Goal: Task Accomplishment & Management: Manage account settings

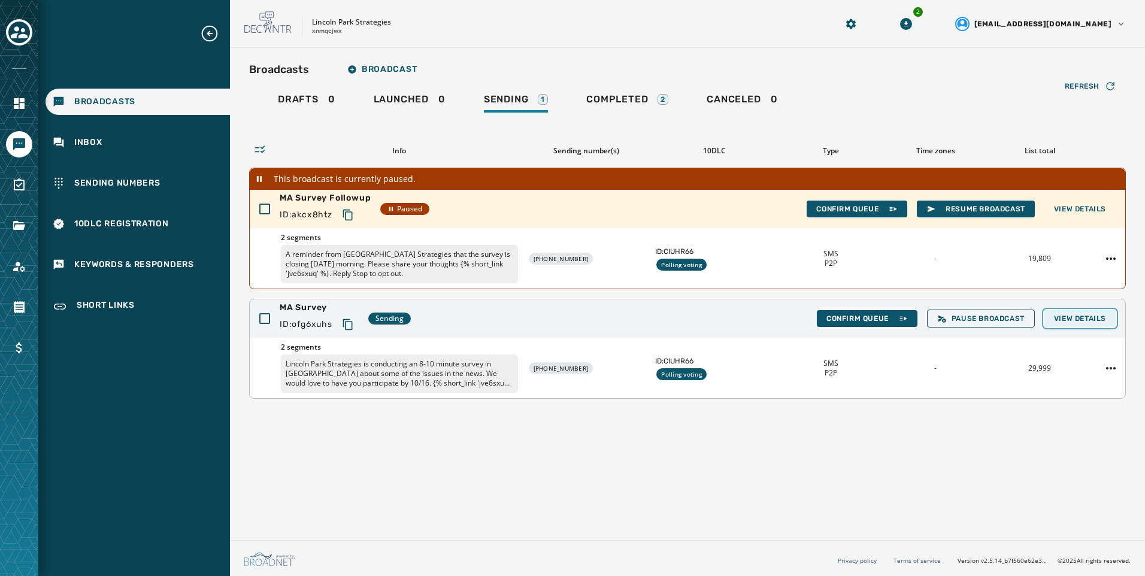
click at [1087, 320] on span "View Details" at bounding box center [1080, 319] width 52 height 10
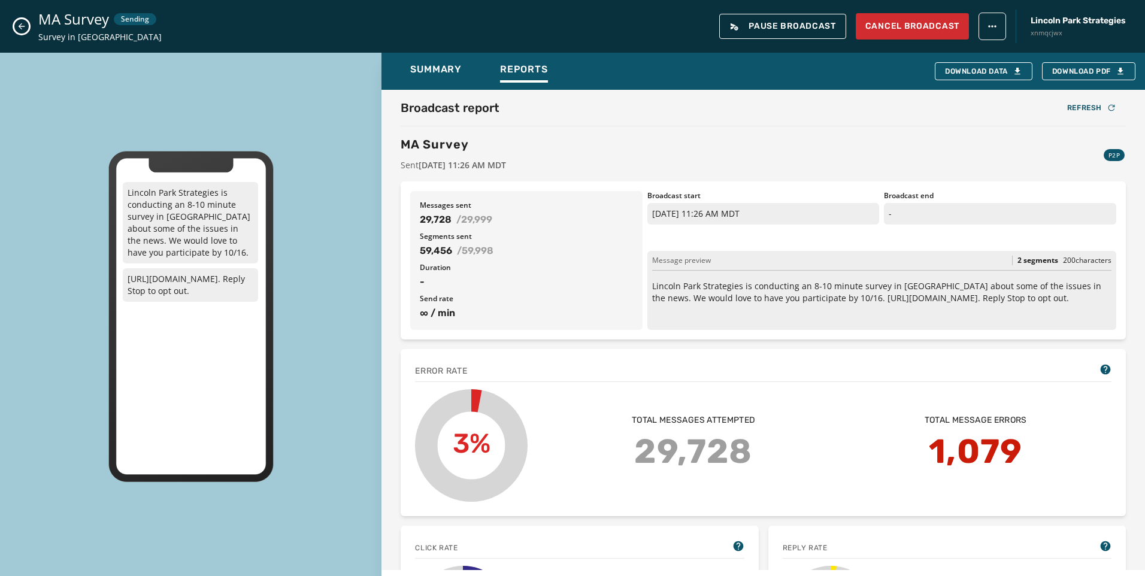
click at [20, 29] on icon "Close admin drawer" at bounding box center [22, 27] width 10 height 10
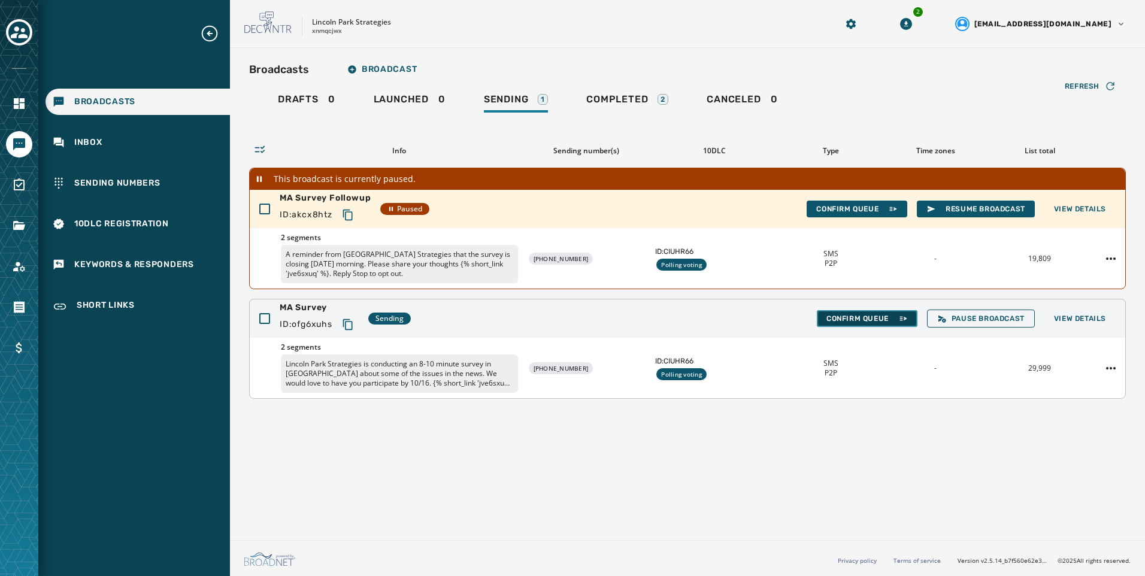
click at [860, 315] on span "Confirm Queue" at bounding box center [867, 319] width 81 height 10
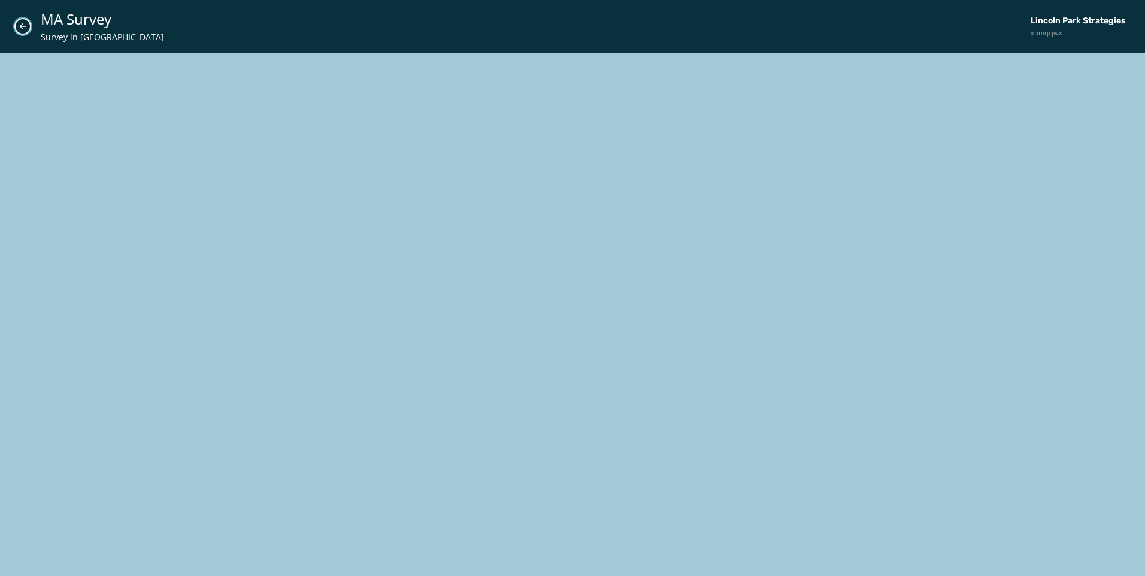
click at [30, 28] on button "Close admin drawer" at bounding box center [22, 26] width 17 height 17
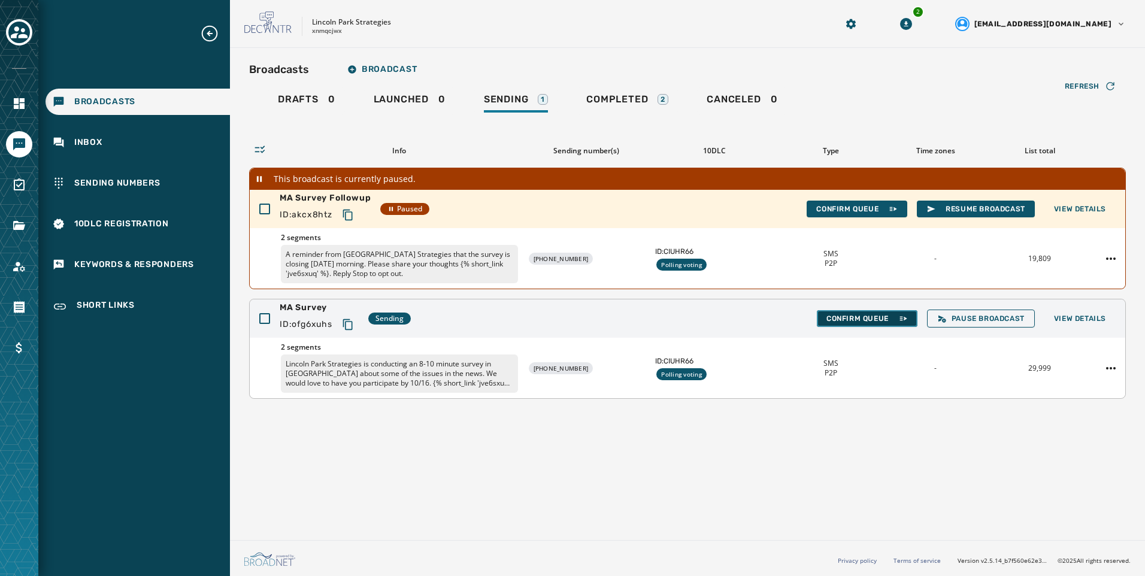
click at [876, 316] on span "Confirm Queue" at bounding box center [867, 319] width 81 height 10
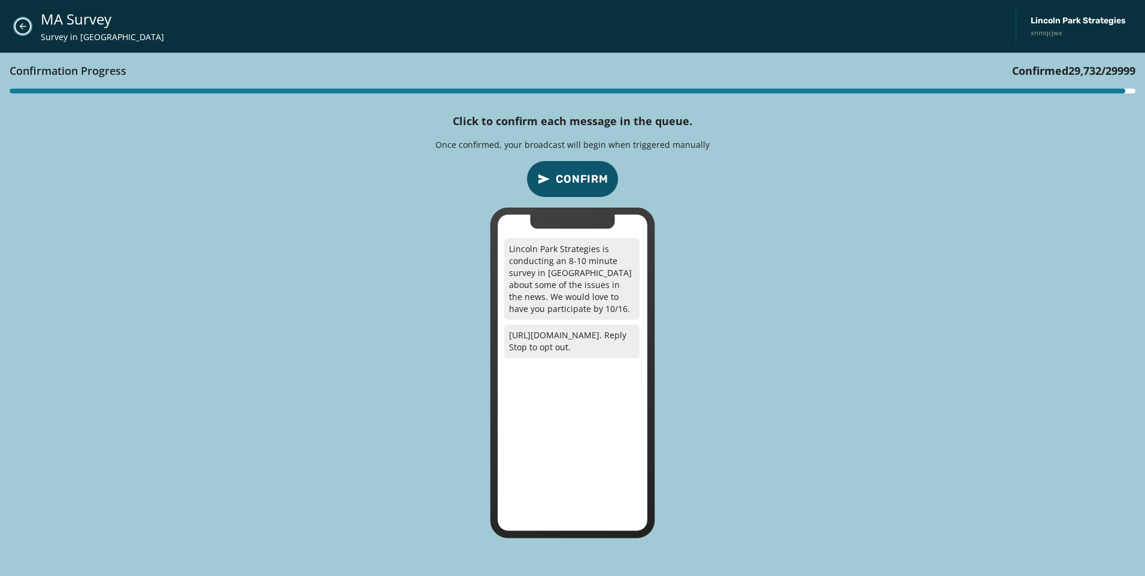
click at [25, 22] on icon "Close admin drawer" at bounding box center [23, 27] width 10 height 10
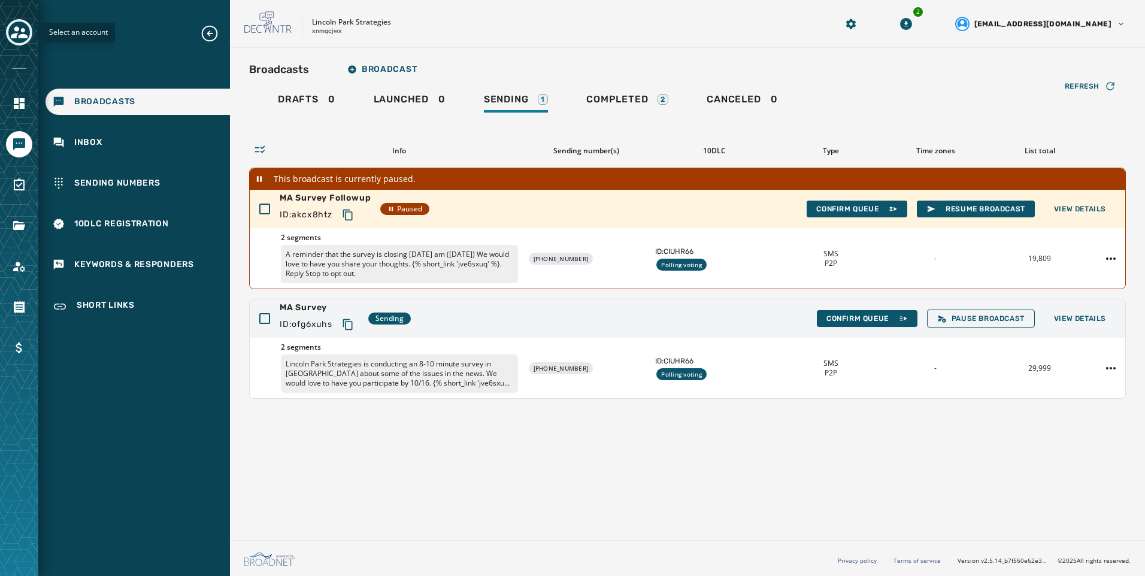
click at [31, 28] on button "Toggle account select drawer" at bounding box center [19, 32] width 26 height 26
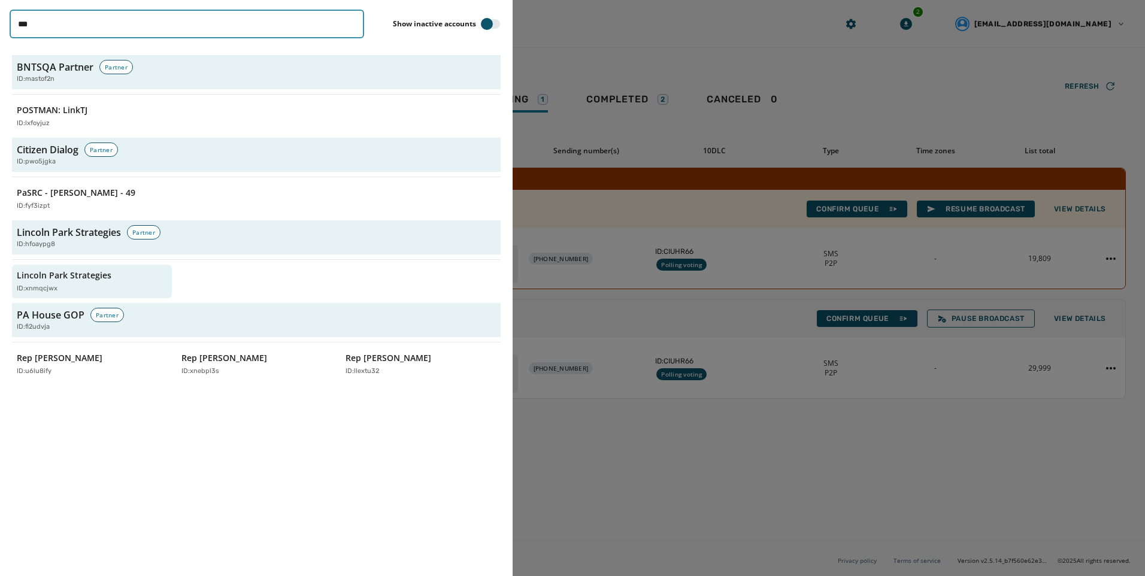
drag, startPoint x: 144, startPoint y: 33, endPoint x: -2, endPoint y: 33, distance: 146.8
click at [0, 33] on html "Broadcasts Inbox Sending Numbers 10DLC Registration Keywords & Responders Short…" at bounding box center [572, 288] width 1145 height 576
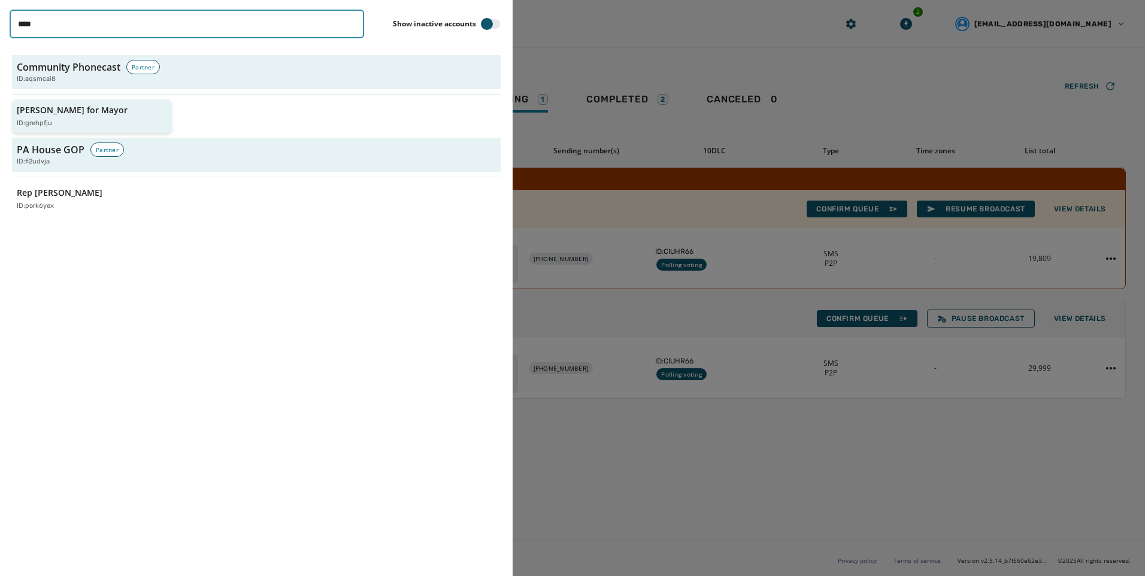
type input "****"
click at [71, 120] on div "ID: grehpfju" at bounding box center [86, 124] width 138 height 10
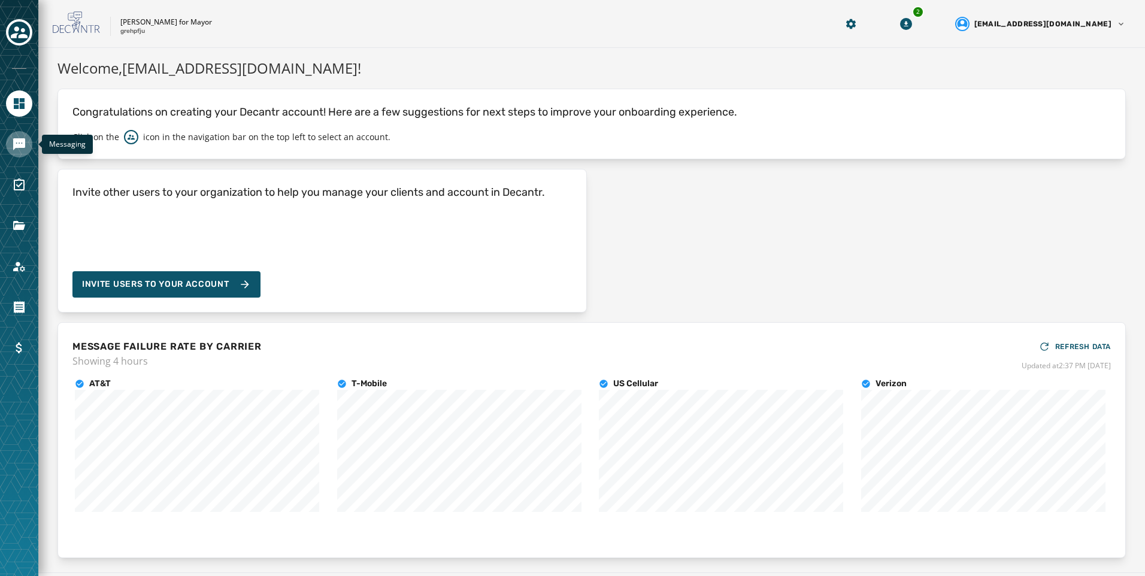
click at [16, 149] on icon "Navigate to Messaging" at bounding box center [19, 144] width 14 height 14
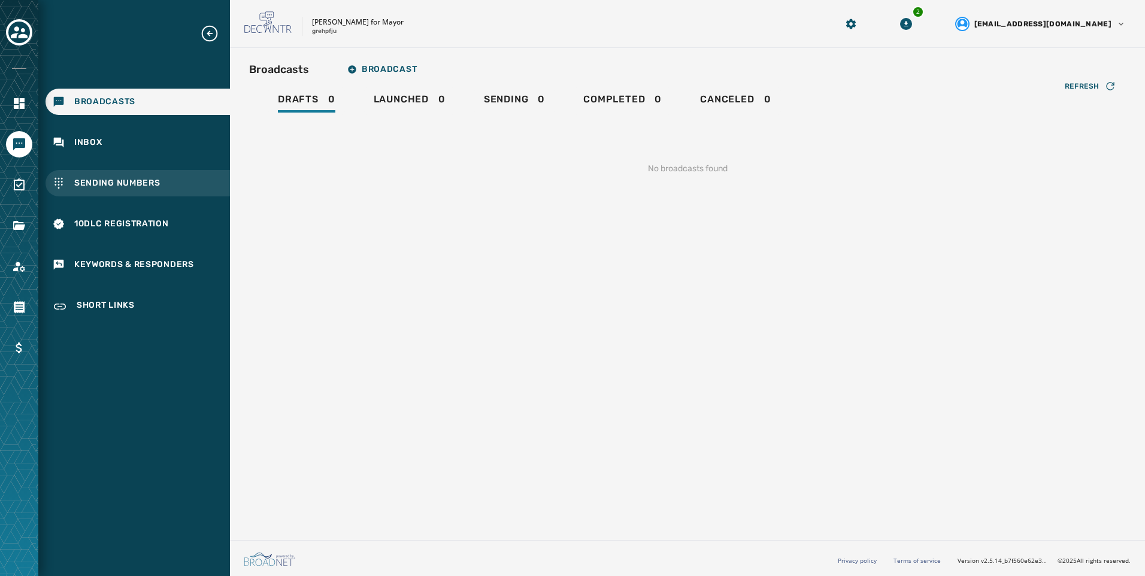
click at [131, 185] on span "Sending Numbers" at bounding box center [117, 183] width 86 height 12
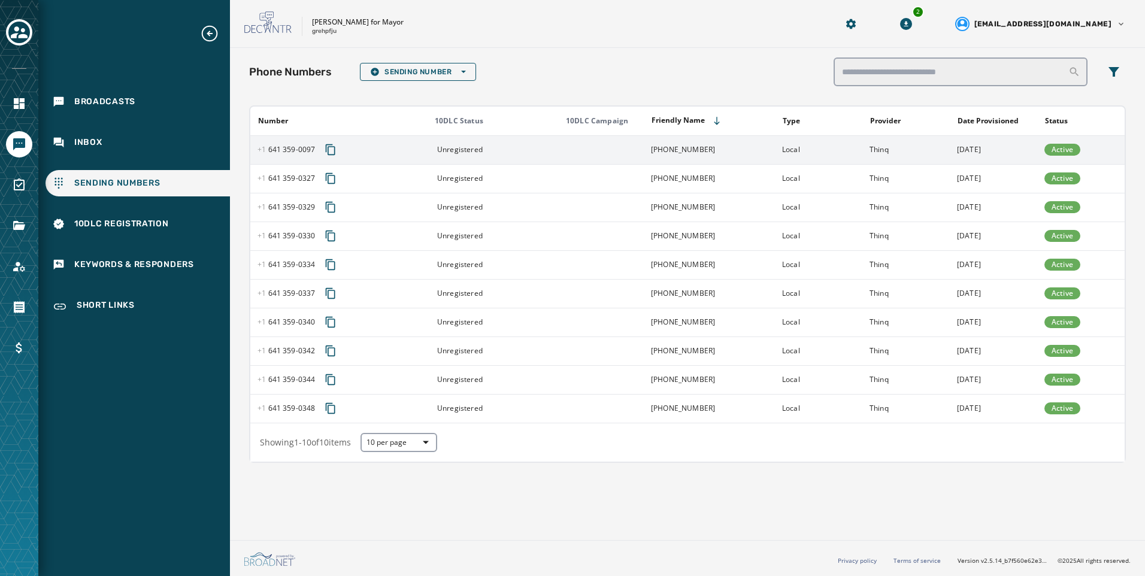
click at [494, 149] on div "Unregistered" at bounding box center [494, 150] width 123 height 10
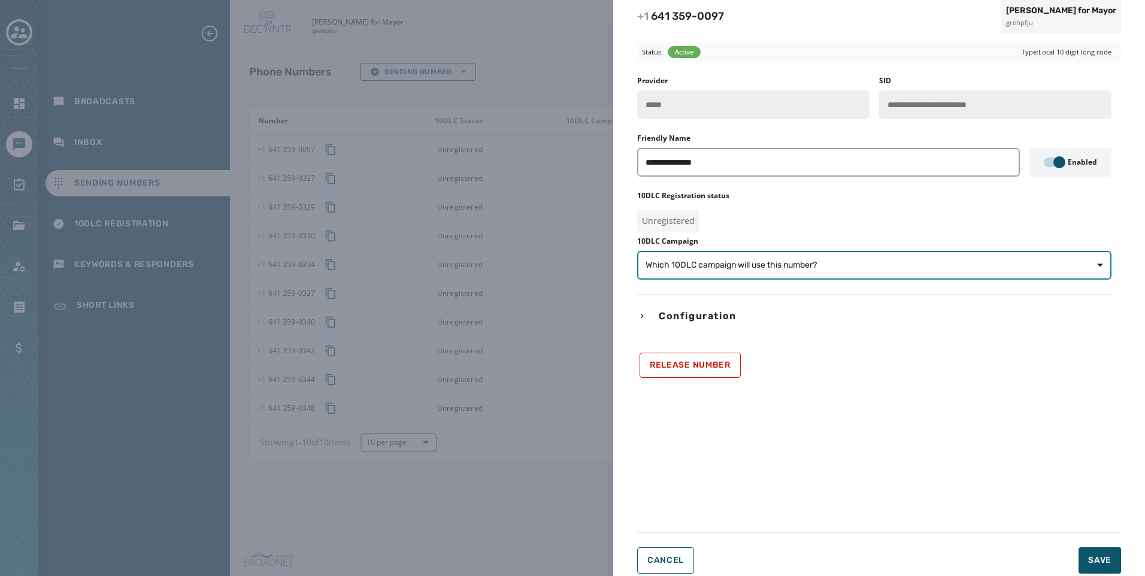
click at [822, 270] on span "Which 10DLC campaign will use this number?" at bounding box center [875, 265] width 458 height 12
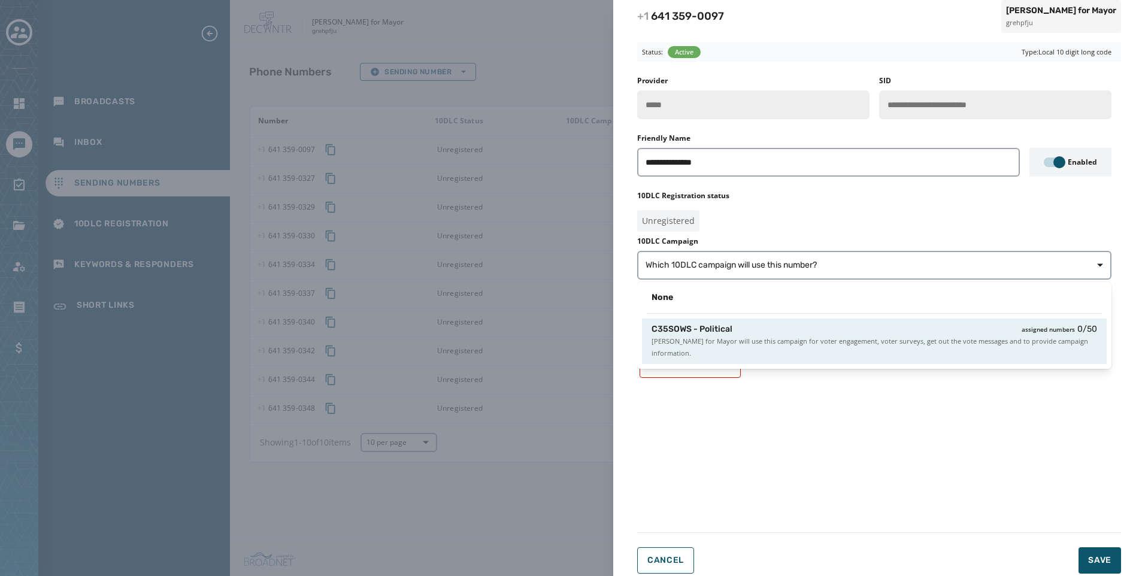
click at [809, 341] on span "[PERSON_NAME] for Mayor will use this campaign for voter engagement, voter surv…" at bounding box center [875, 347] width 446 height 24
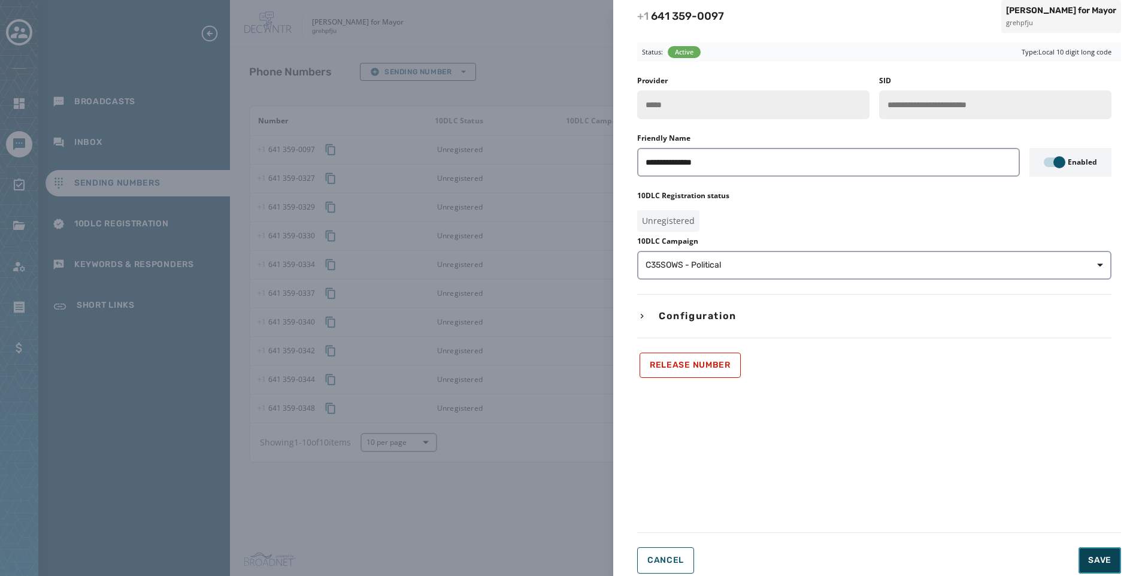
click at [1112, 564] on button "Save" at bounding box center [1100, 561] width 43 height 26
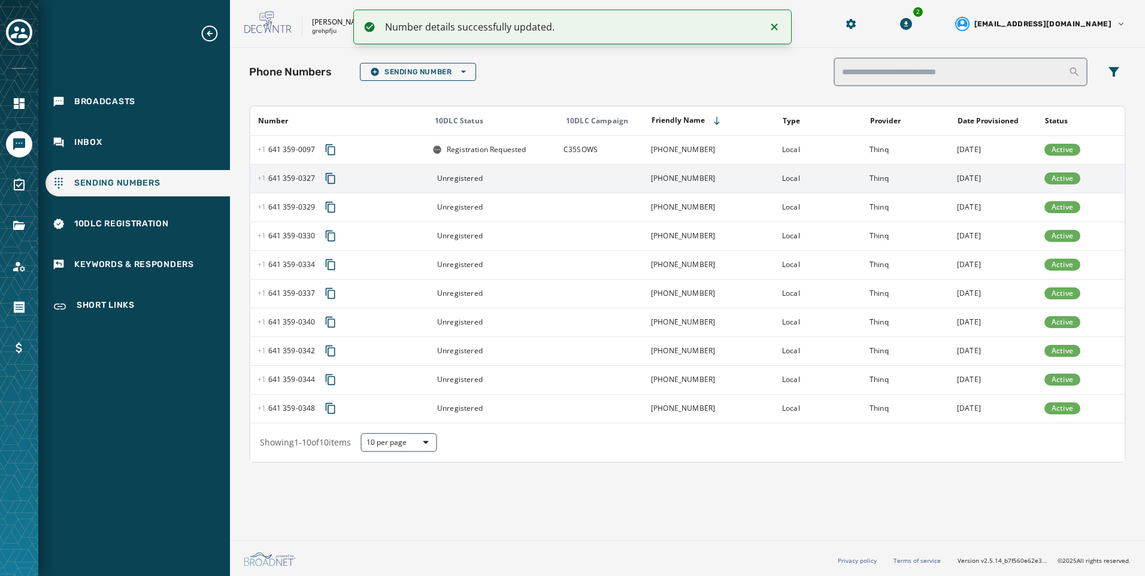
click at [636, 173] on td at bounding box center [600, 178] width 87 height 29
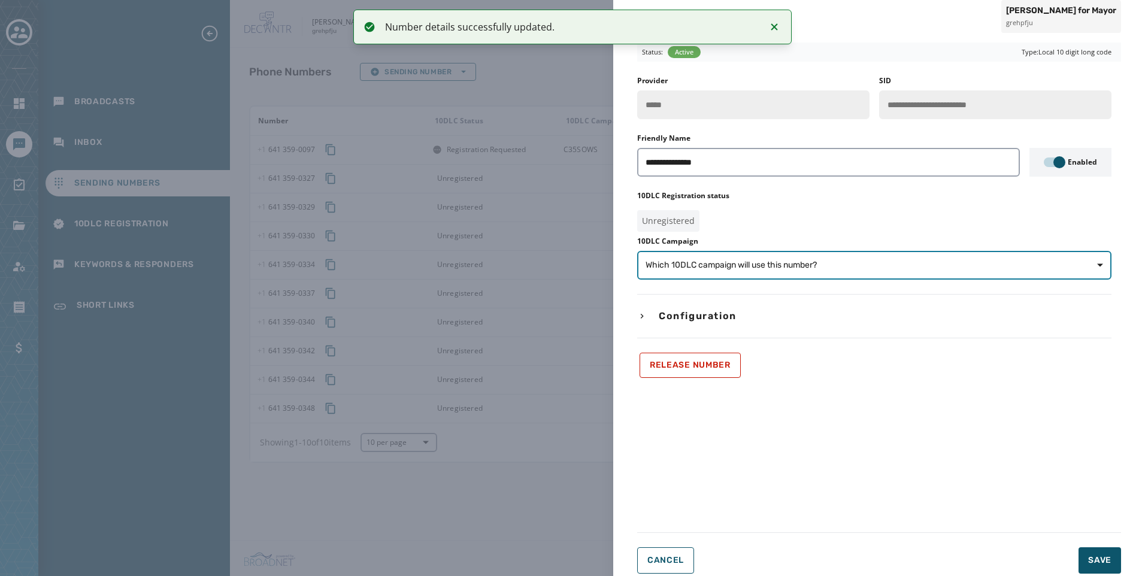
click at [897, 275] on button "Which 10DLC campaign will use this number?" at bounding box center [874, 265] width 474 height 29
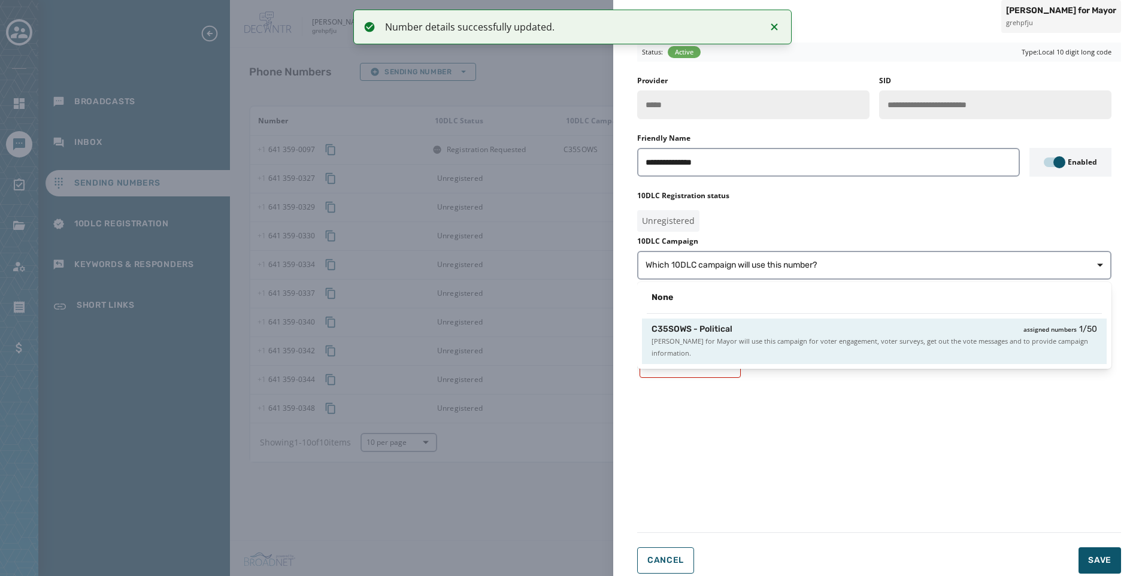
click at [884, 350] on span "[PERSON_NAME] for Mayor will use this campaign for voter engagement, voter surv…" at bounding box center [875, 347] width 446 height 24
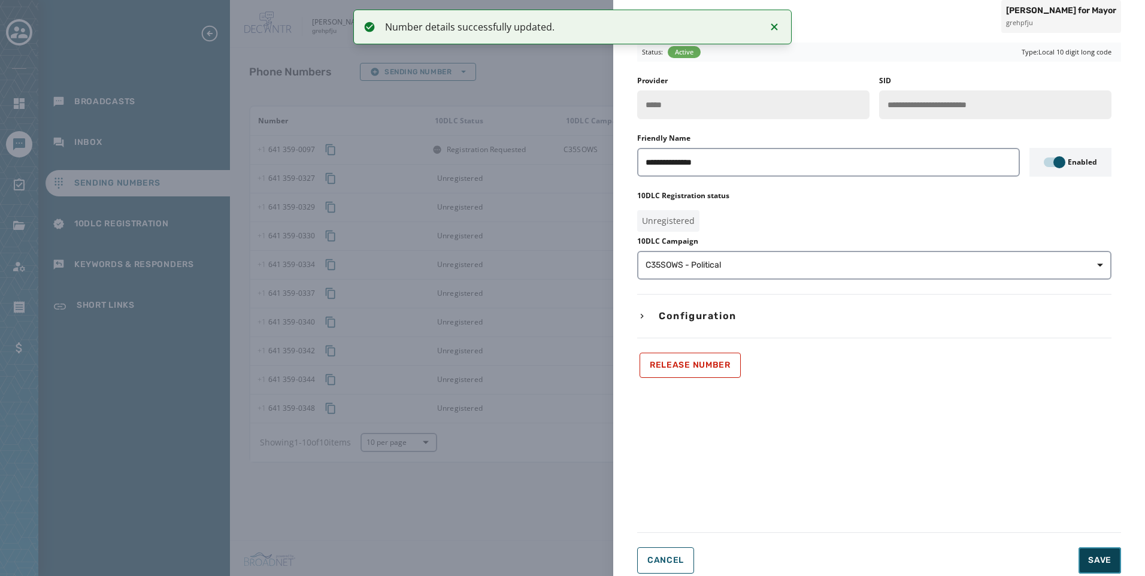
click at [1095, 554] on button "Save" at bounding box center [1100, 561] width 43 height 26
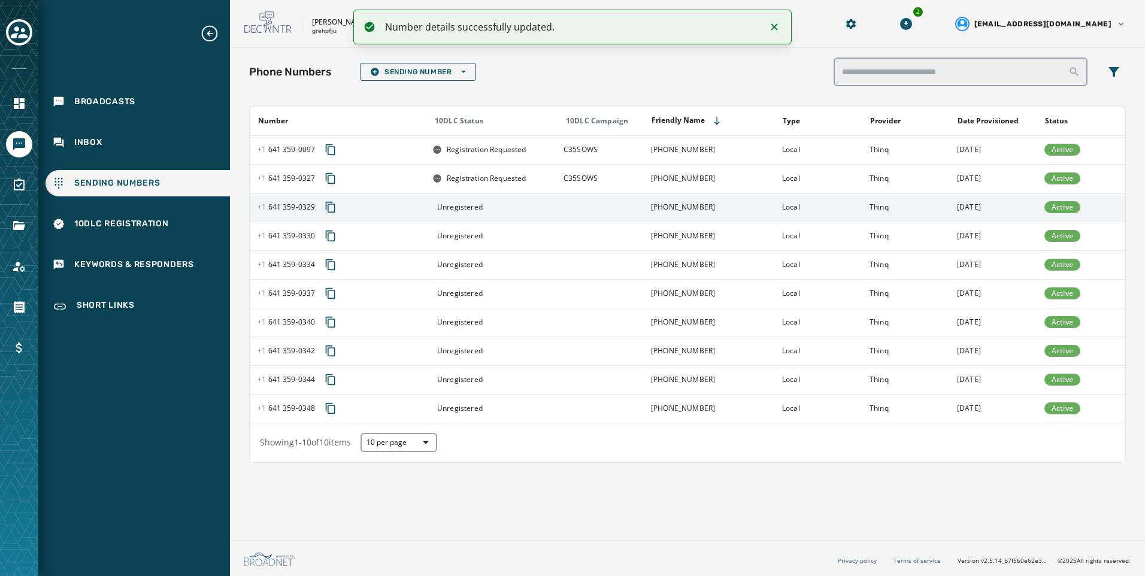
click at [593, 204] on td at bounding box center [600, 207] width 87 height 29
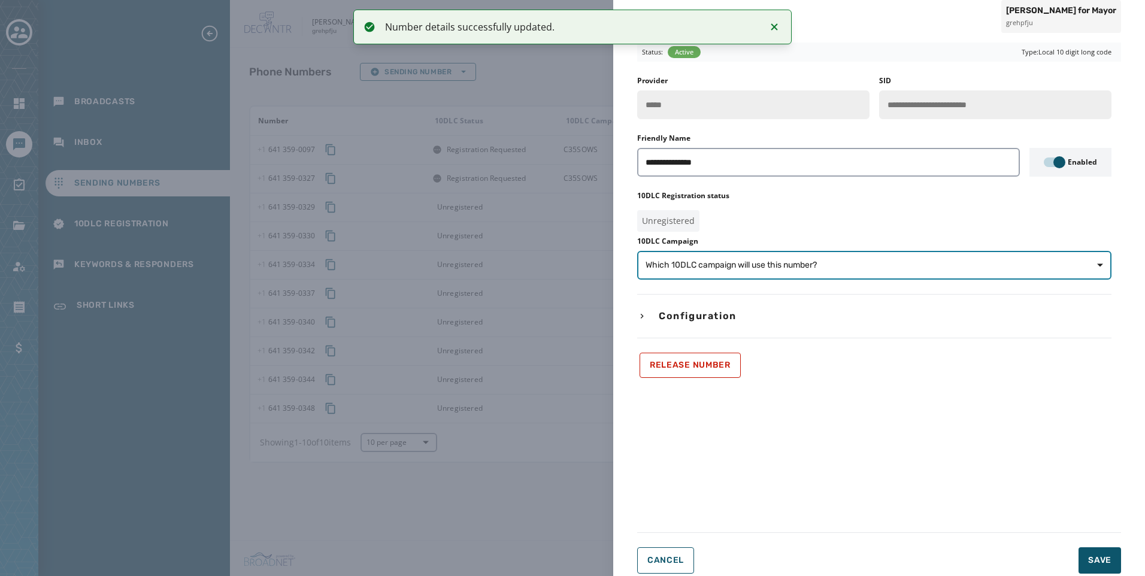
click at [867, 271] on span "Which 10DLC campaign will use this number?" at bounding box center [875, 265] width 458 height 12
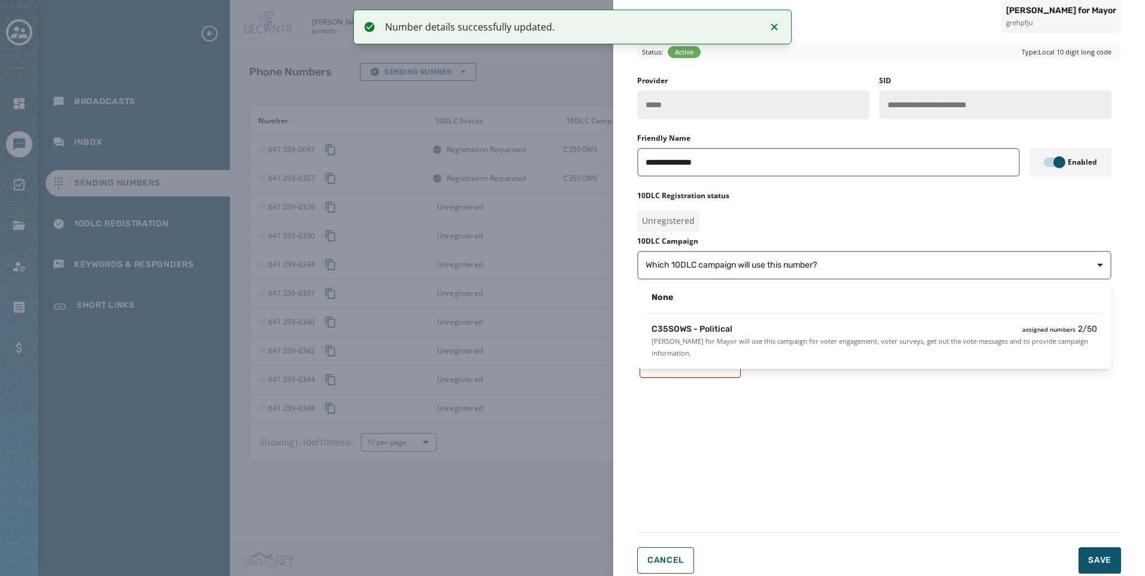
click at [896, 351] on span "[PERSON_NAME] for Mayor will use this campaign for voter engagement, voter surv…" at bounding box center [875, 347] width 446 height 24
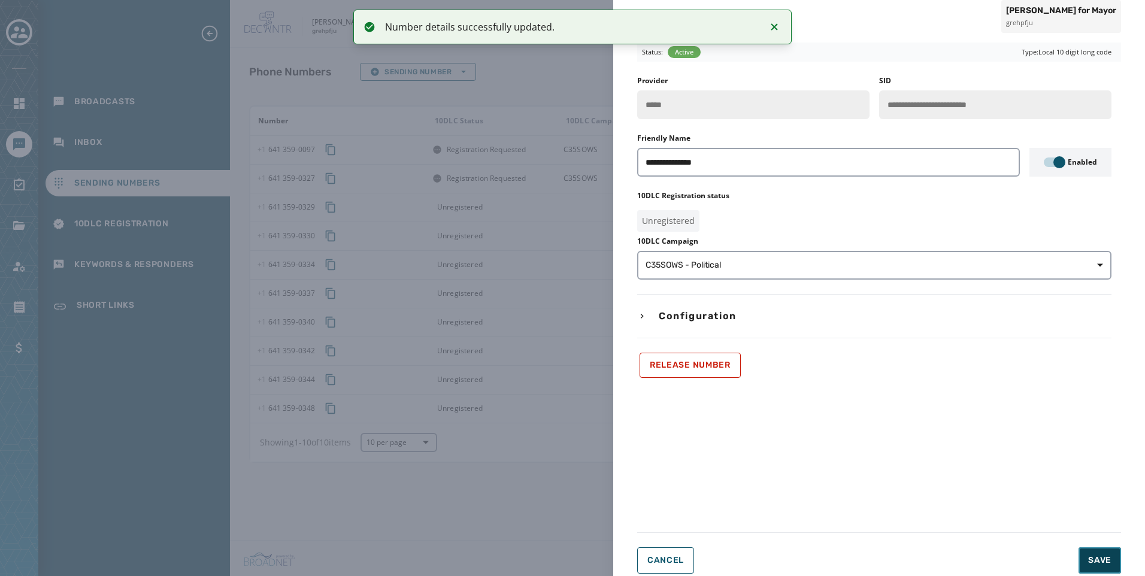
click at [1087, 549] on button "Save" at bounding box center [1100, 561] width 43 height 26
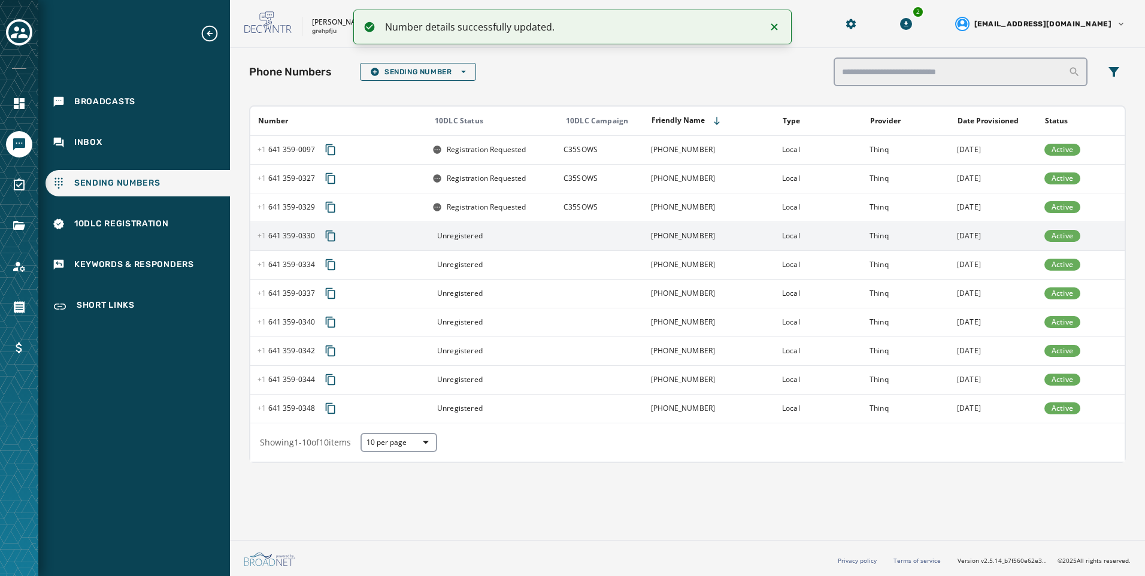
click at [699, 246] on td "[PHONE_NUMBER]" at bounding box center [709, 236] width 131 height 29
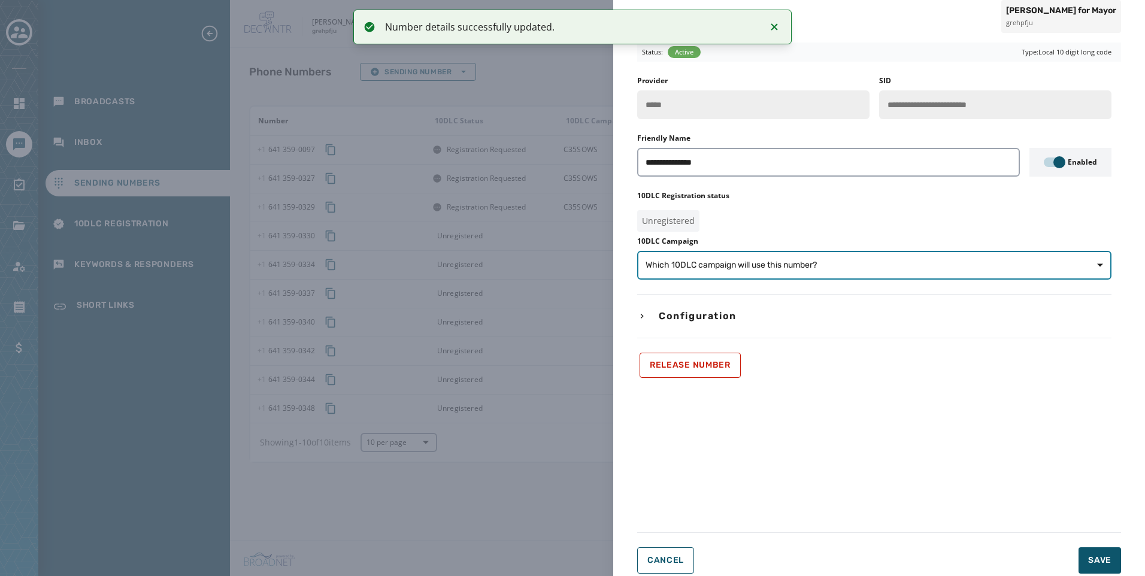
click at [831, 262] on span "Which 10DLC campaign will use this number?" at bounding box center [875, 265] width 458 height 12
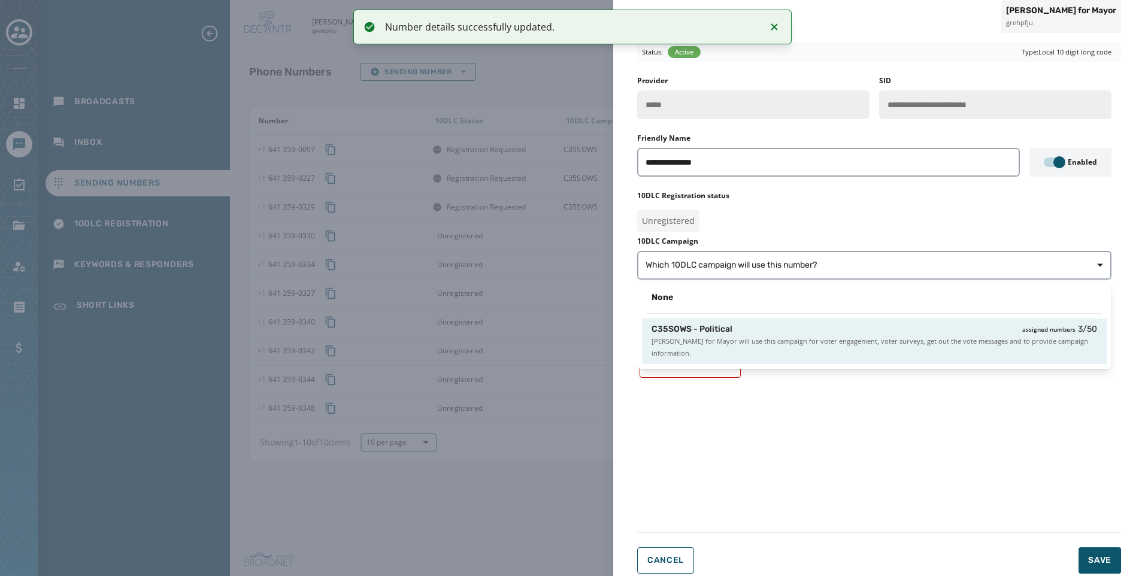
click at [854, 335] on span "[PERSON_NAME] for Mayor will use this campaign for voter engagement, voter surv…" at bounding box center [875, 347] width 446 height 24
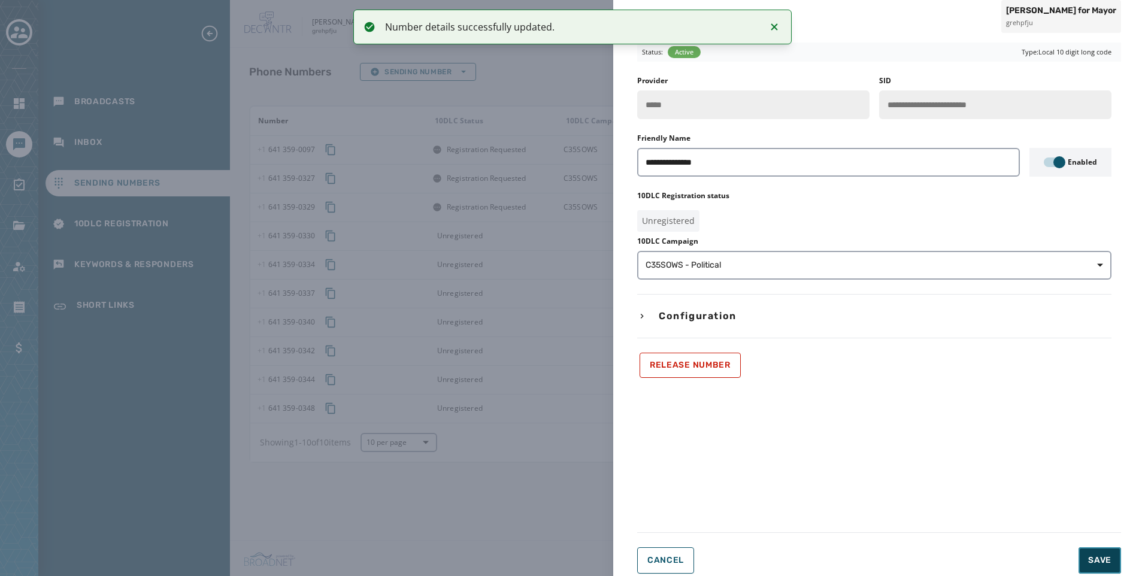
click at [1084, 561] on button "Save" at bounding box center [1100, 561] width 43 height 26
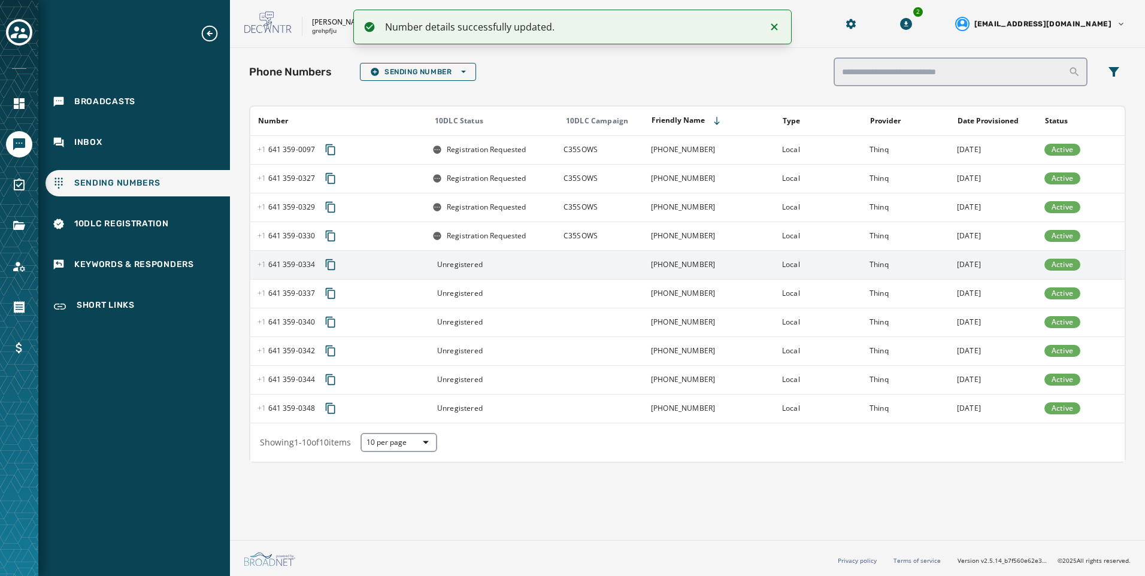
click at [579, 268] on td at bounding box center [600, 264] width 87 height 29
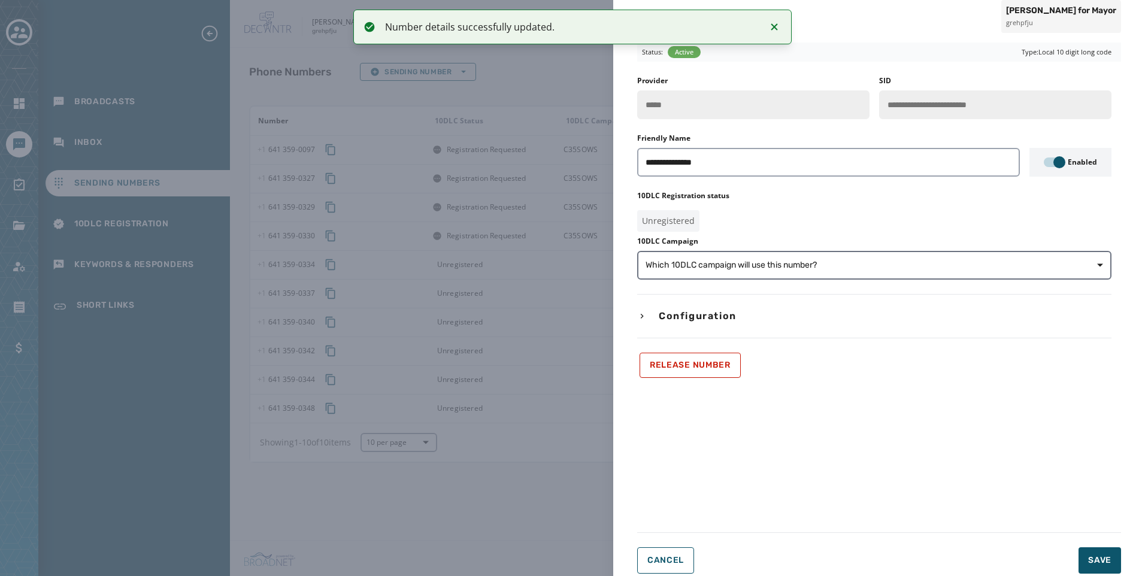
drag, startPoint x: 764, startPoint y: 286, endPoint x: 764, endPoint y: 275, distance: 10.8
click at [764, 286] on div "**********" at bounding box center [874, 227] width 474 height 302
click at [764, 274] on button "Which 10DLC campaign will use this number?" at bounding box center [874, 265] width 474 height 29
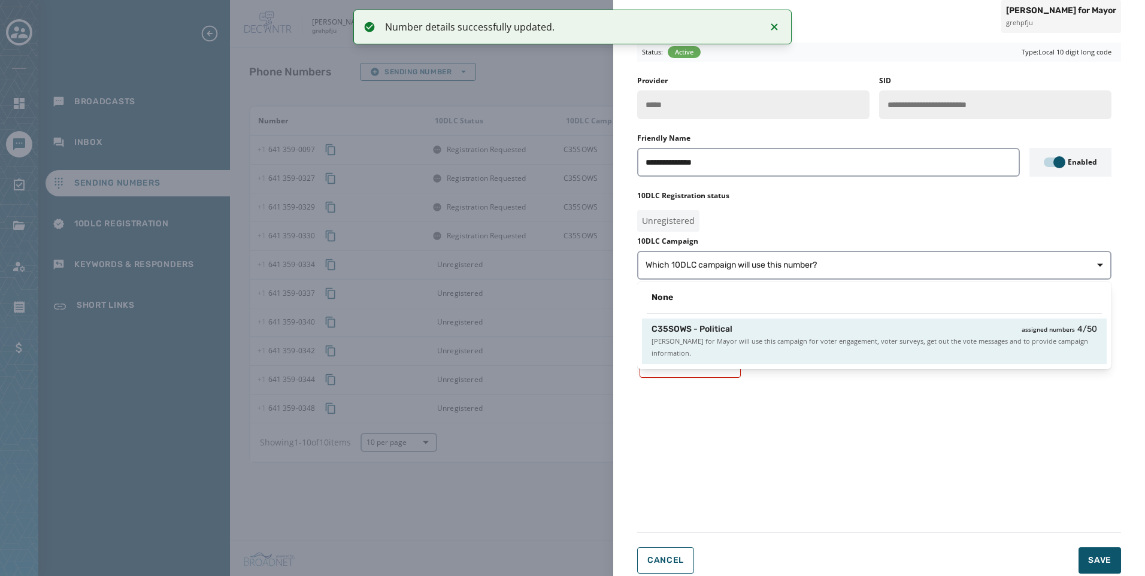
click at [783, 332] on div "C35SOWS - Political assigned numbers 4 / 50" at bounding box center [875, 329] width 446 height 12
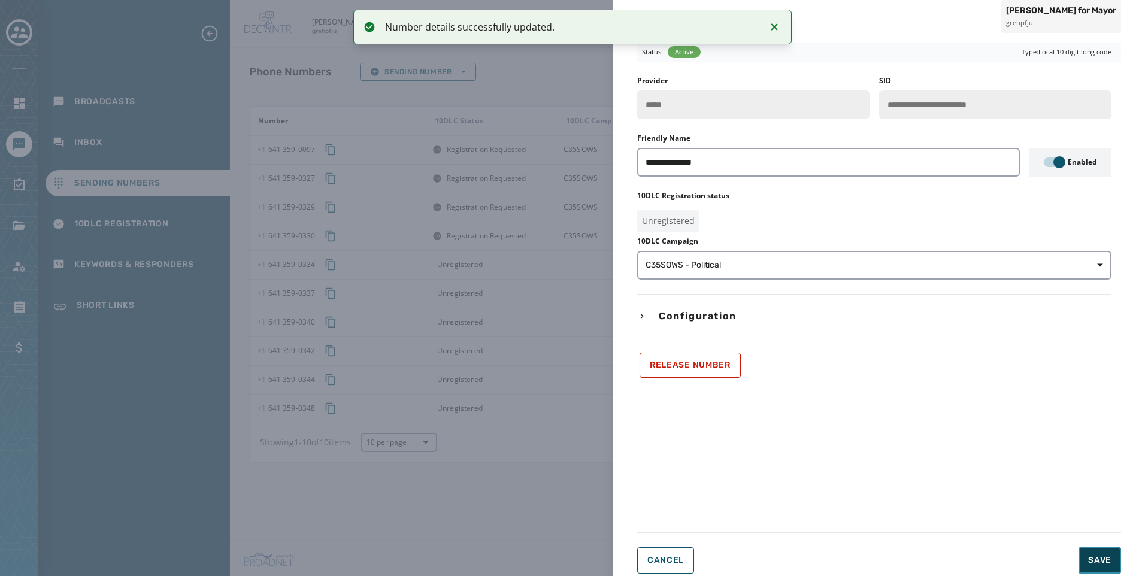
click at [1090, 558] on span "Save" at bounding box center [1099, 561] width 23 height 12
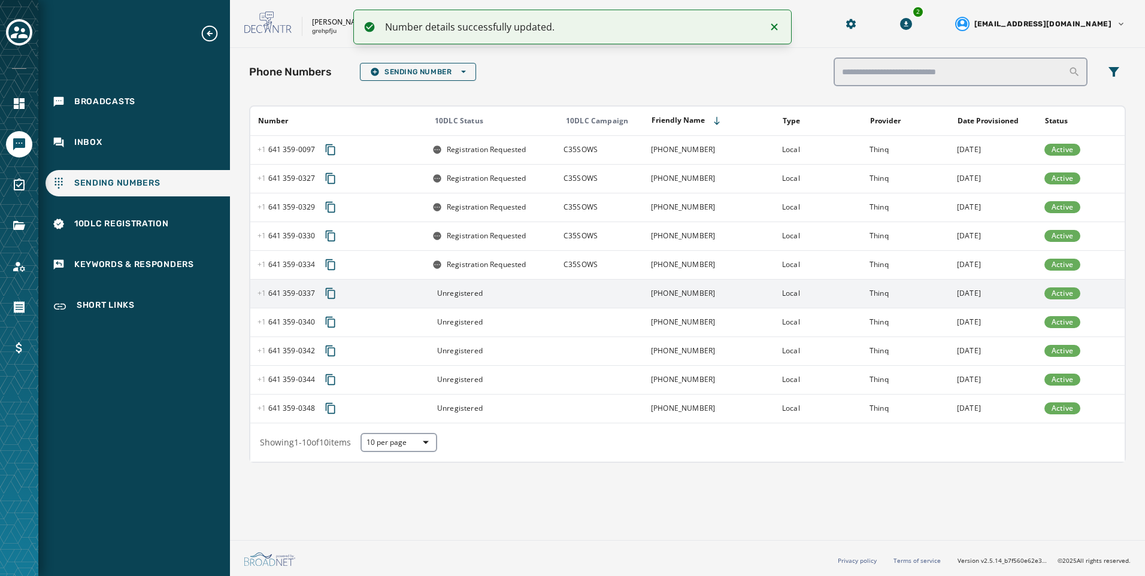
click at [600, 296] on td at bounding box center [600, 293] width 87 height 29
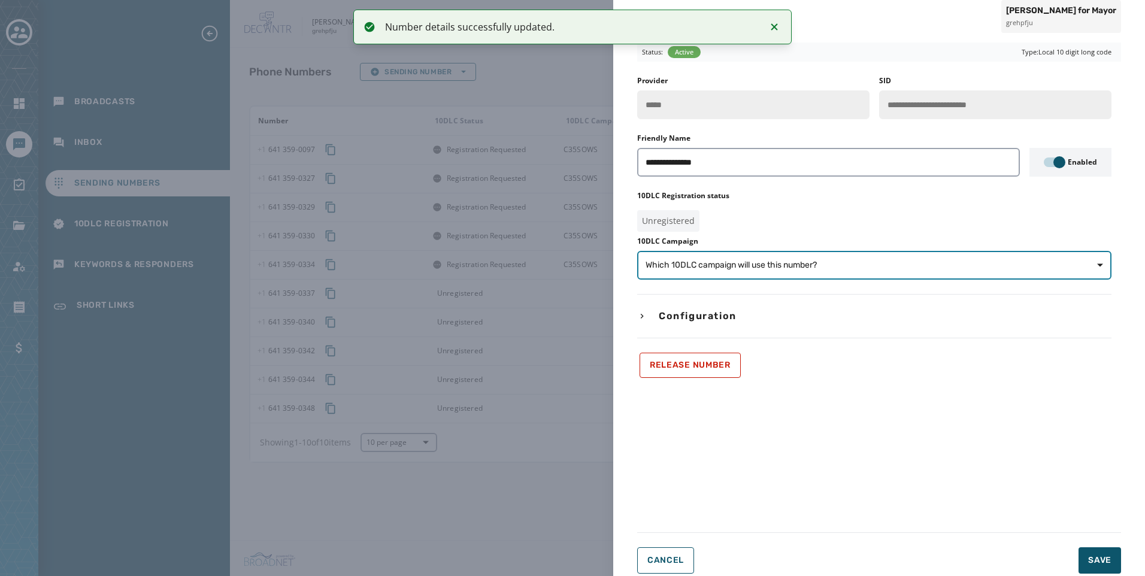
click at [836, 265] on span "Which 10DLC campaign will use this number?" at bounding box center [875, 265] width 458 height 12
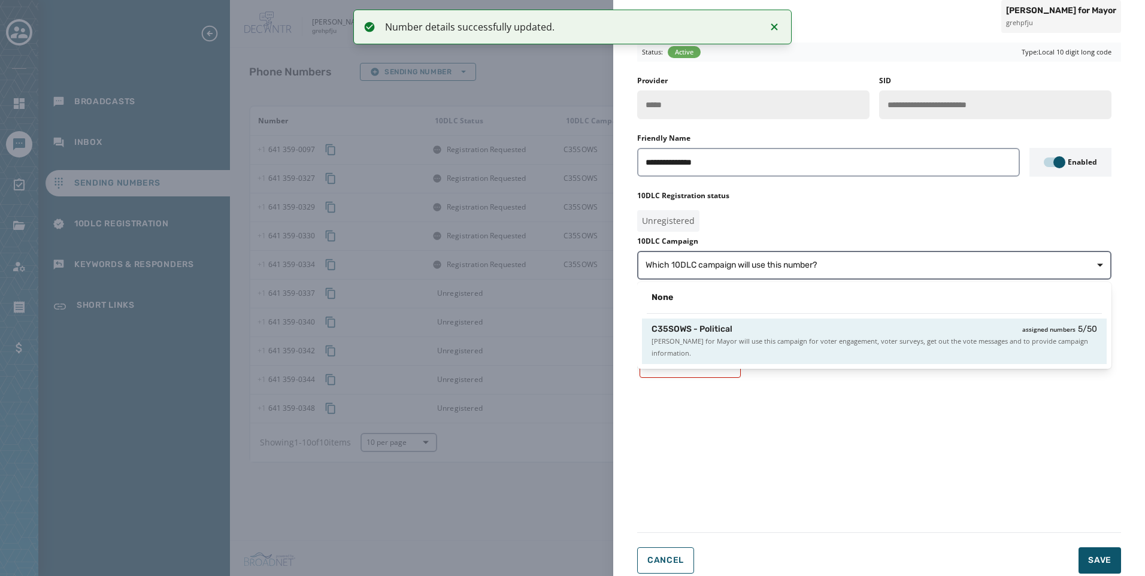
click at [873, 348] on span "[PERSON_NAME] for Mayor will use this campaign for voter engagement, voter surv…" at bounding box center [875, 347] width 446 height 24
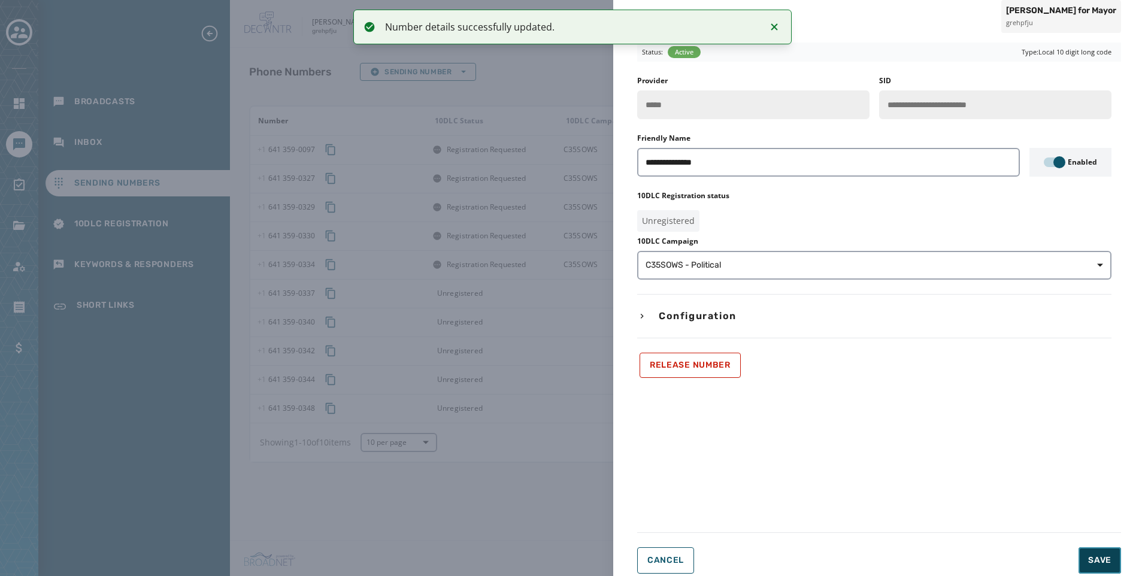
click at [1098, 573] on button "Save" at bounding box center [1100, 561] width 43 height 26
click at [1099, 558] on div "Cancel Loading... Save" at bounding box center [879, 561] width 484 height 26
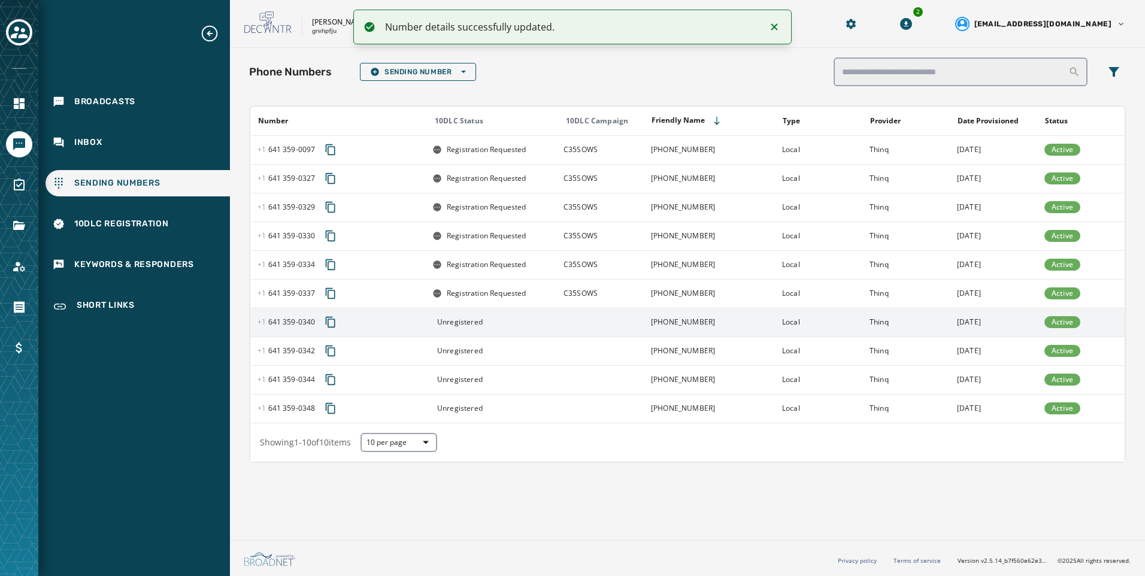
click at [582, 318] on td at bounding box center [600, 322] width 87 height 29
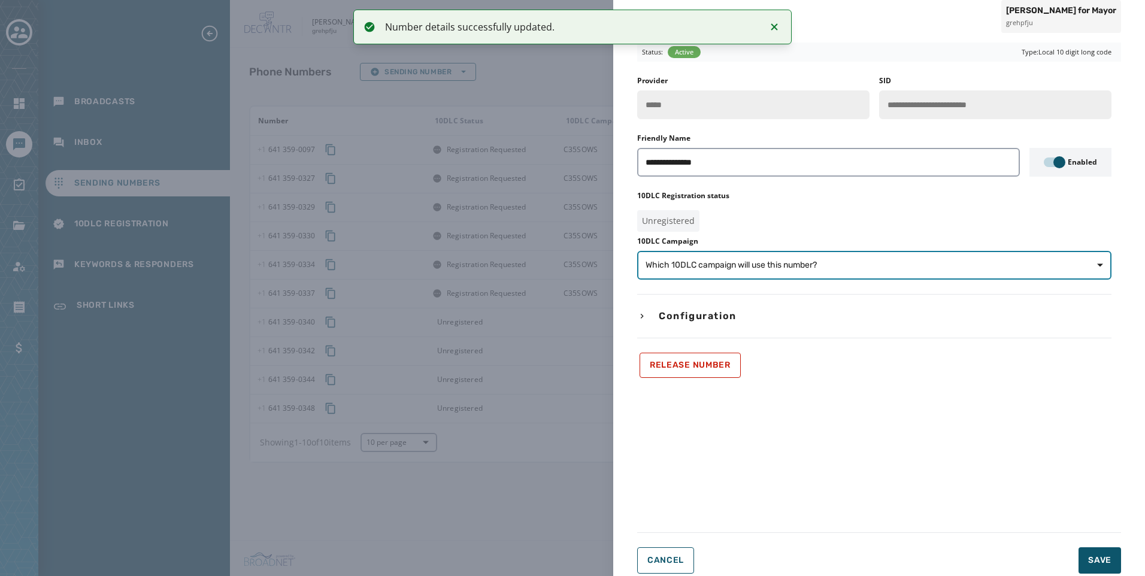
click at [849, 268] on span "Which 10DLC campaign will use this number?" at bounding box center [875, 265] width 458 height 12
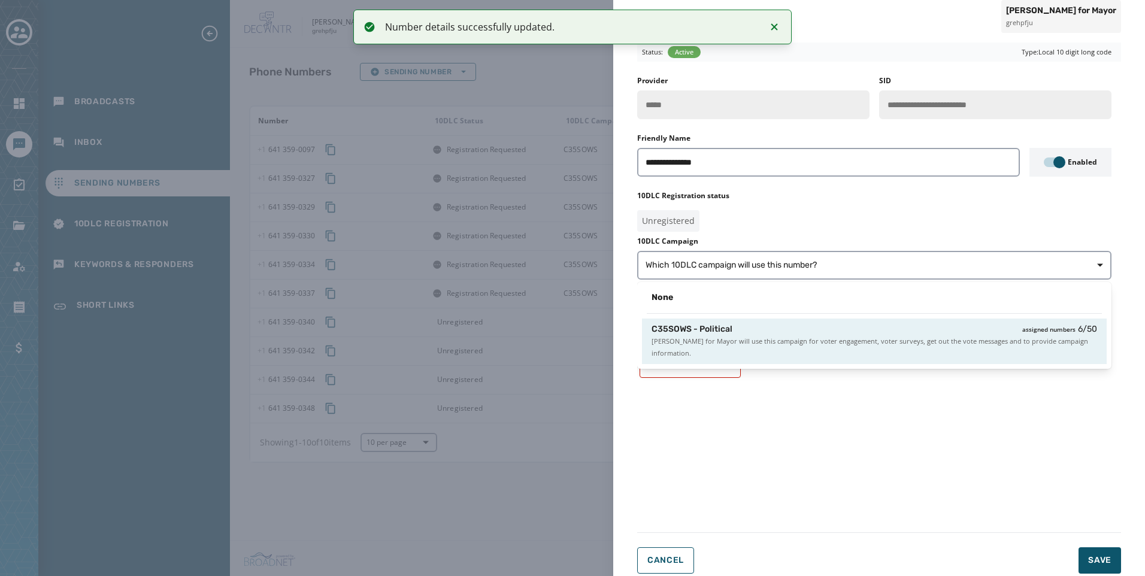
click at [858, 352] on span "[PERSON_NAME] for Mayor will use this campaign for voter engagement, voter surv…" at bounding box center [875, 347] width 446 height 24
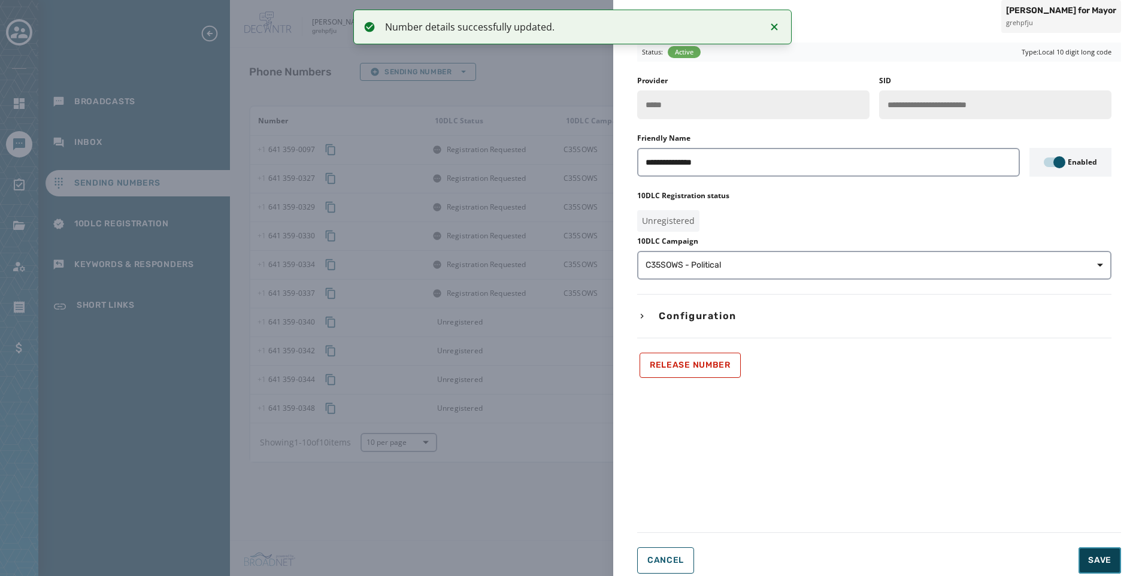
click at [1111, 561] on span "Save" at bounding box center [1099, 561] width 23 height 12
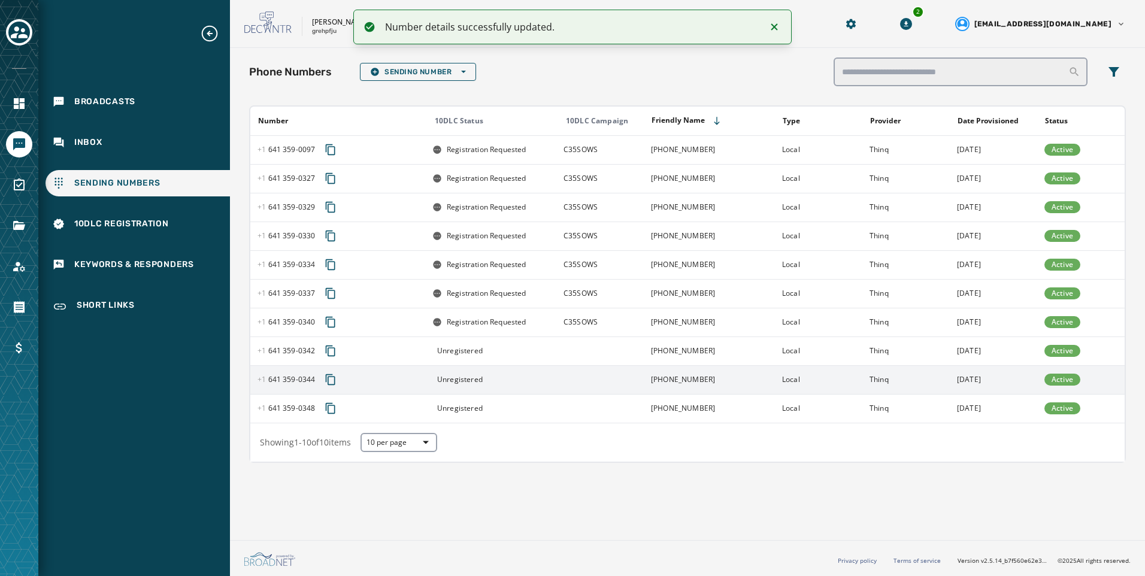
click at [486, 366] on td "Unregistered" at bounding box center [490, 379] width 131 height 29
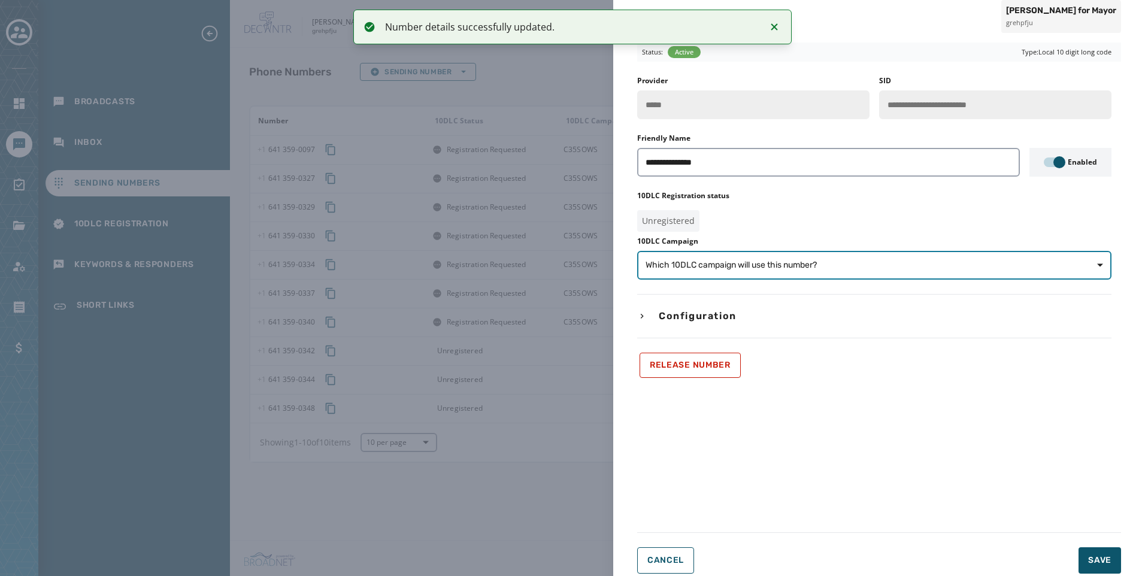
click at [838, 270] on span "Which 10DLC campaign will use this number?" at bounding box center [875, 265] width 458 height 12
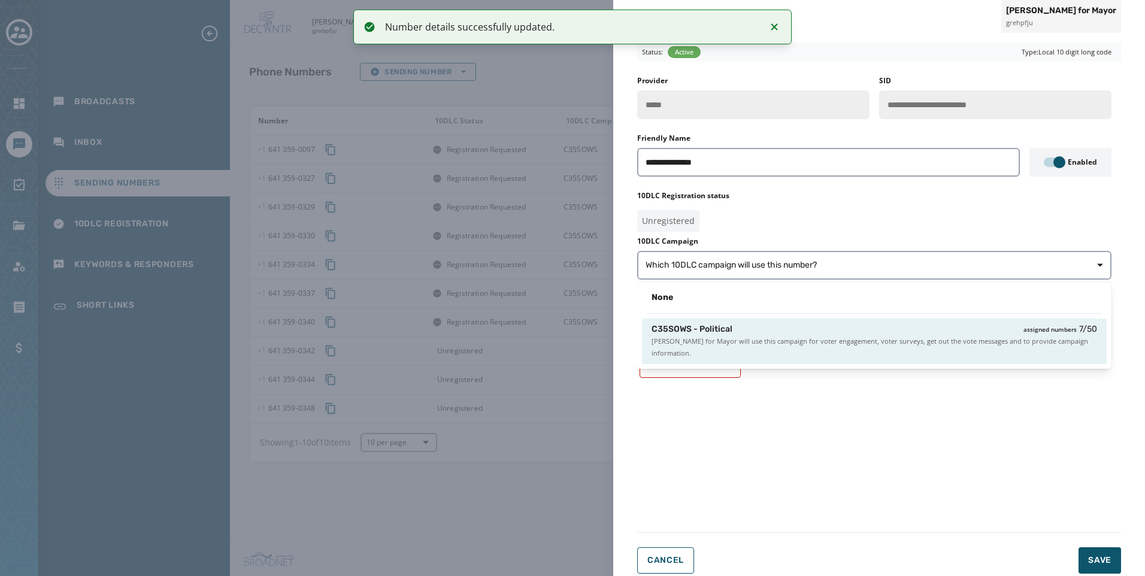
click at [861, 347] on span "[PERSON_NAME] for Mayor will use this campaign for voter engagement, voter surv…" at bounding box center [875, 347] width 446 height 24
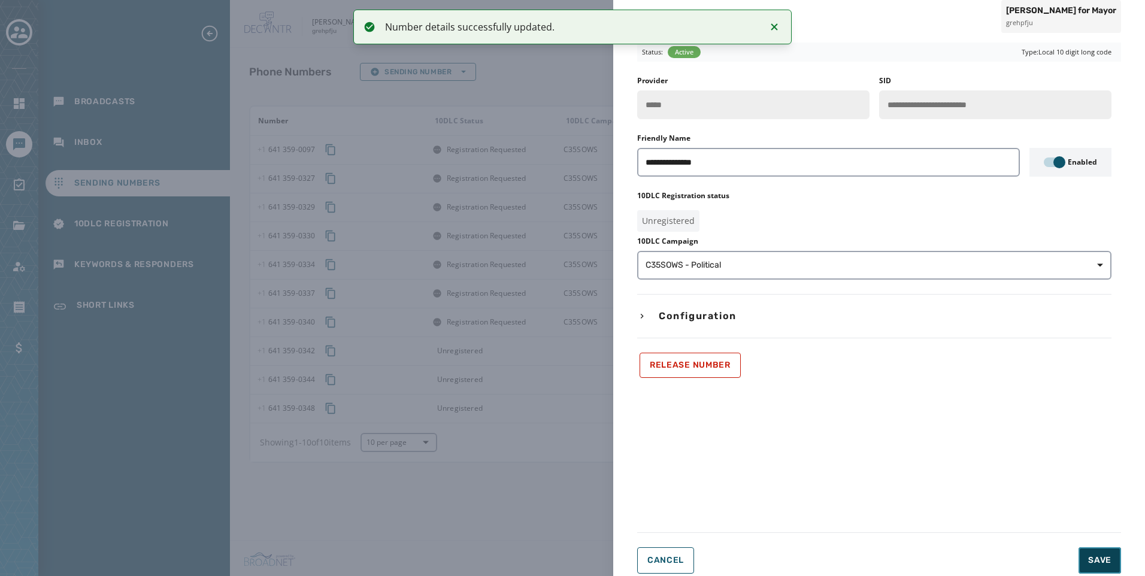
click at [1090, 564] on span "Save" at bounding box center [1099, 561] width 23 height 12
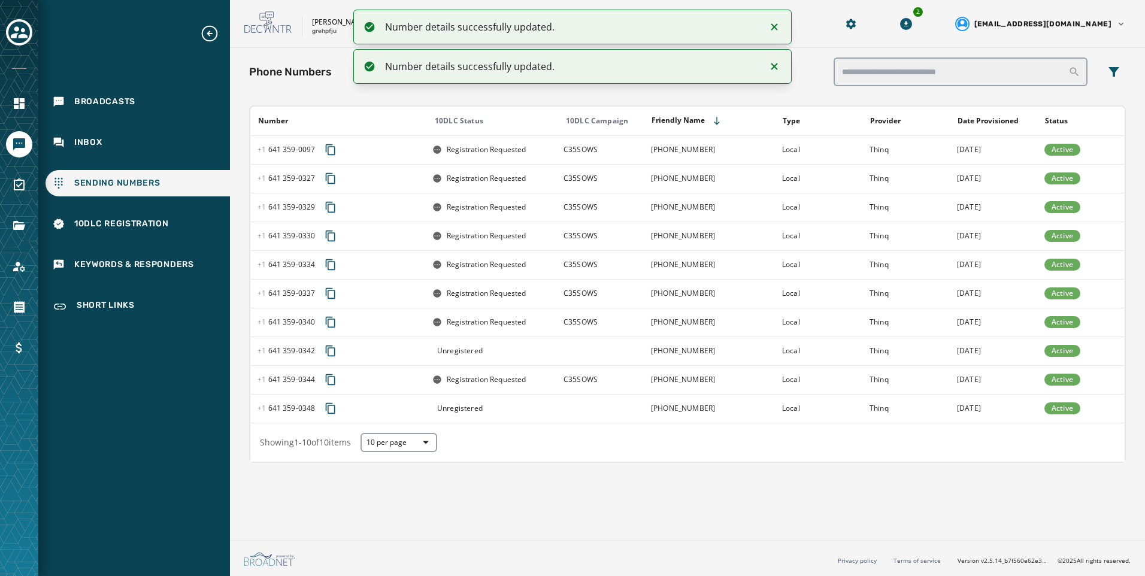
click at [507, 352] on div "Unregistered" at bounding box center [494, 351] width 123 height 10
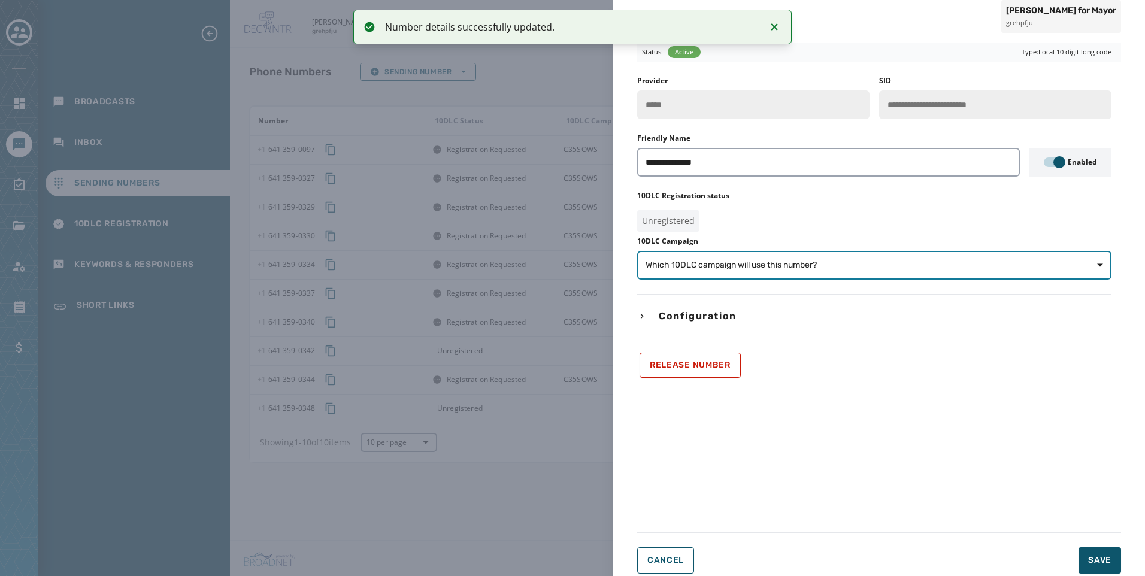
click at [769, 268] on span "Which 10DLC campaign will use this number?" at bounding box center [731, 265] width 171 height 12
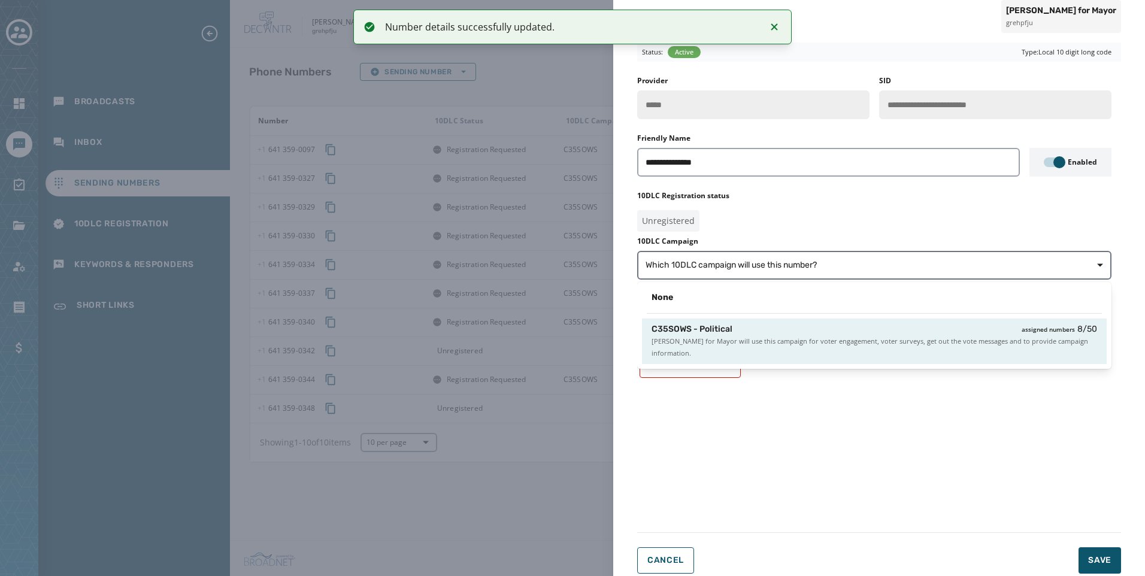
click at [788, 342] on span "[PERSON_NAME] for Mayor will use this campaign for voter engagement, voter surv…" at bounding box center [875, 347] width 446 height 24
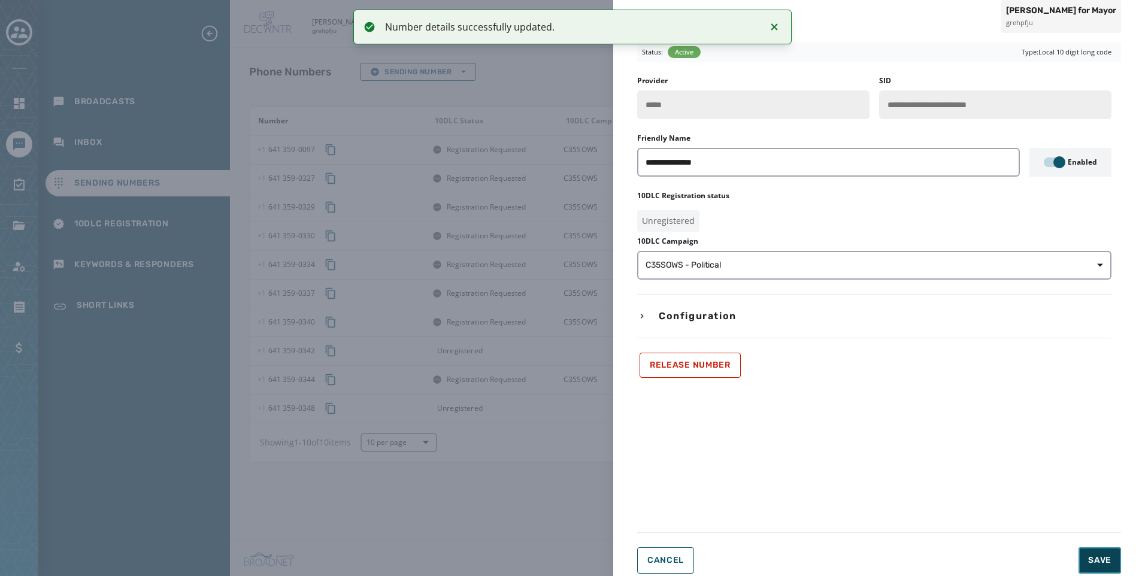
click at [1111, 563] on span "Save" at bounding box center [1099, 561] width 23 height 12
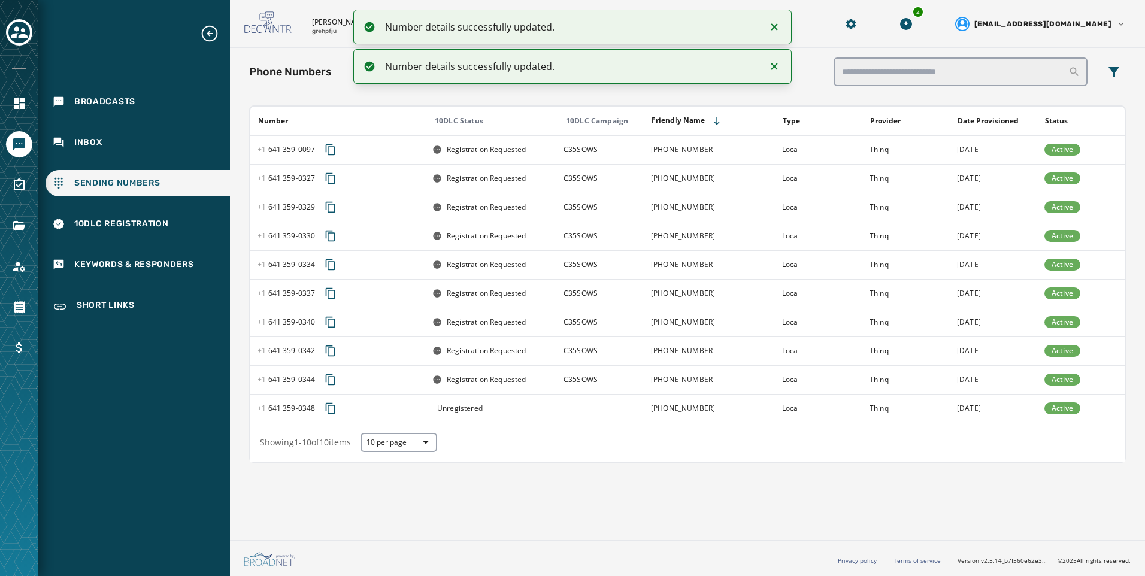
click at [512, 416] on td "Unregistered" at bounding box center [490, 408] width 131 height 29
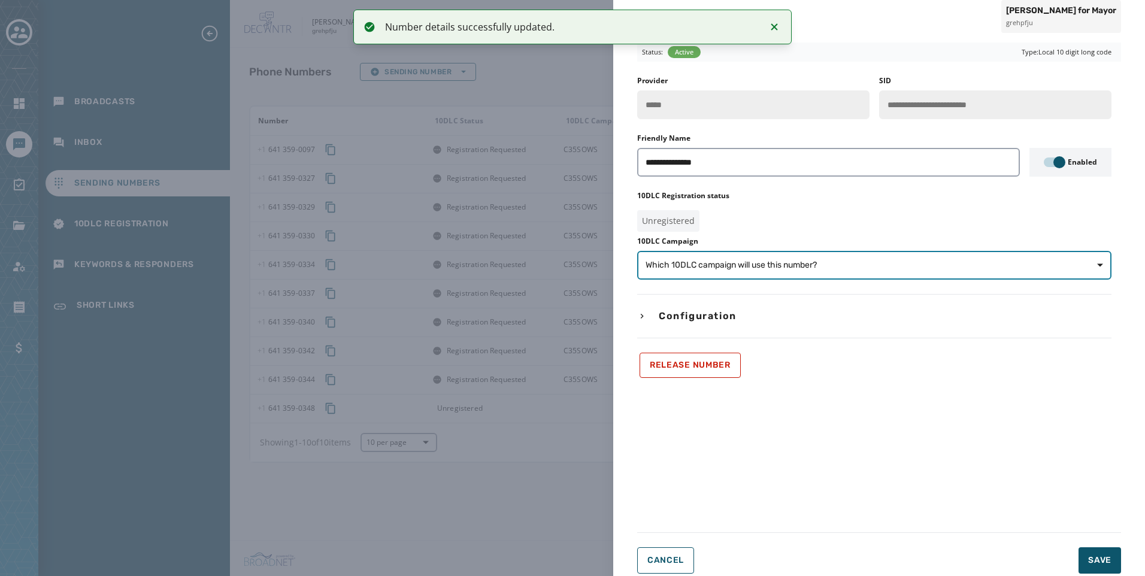
click at [850, 270] on span "Which 10DLC campaign will use this number?" at bounding box center [875, 265] width 458 height 12
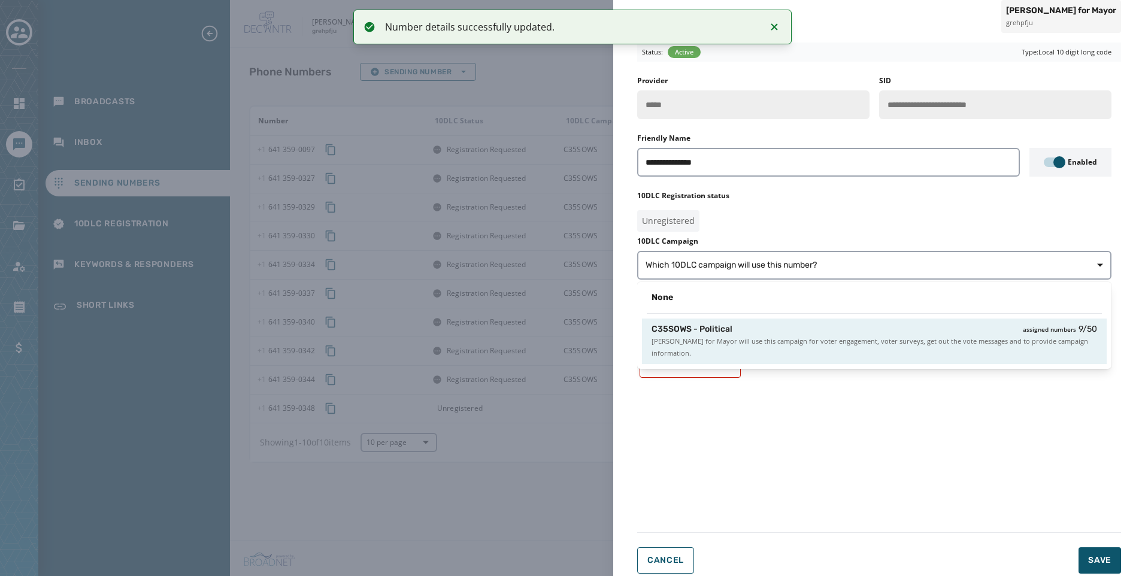
click at [843, 323] on div "C35SOWS - Political assigned numbers 9 / 50" at bounding box center [875, 329] width 446 height 12
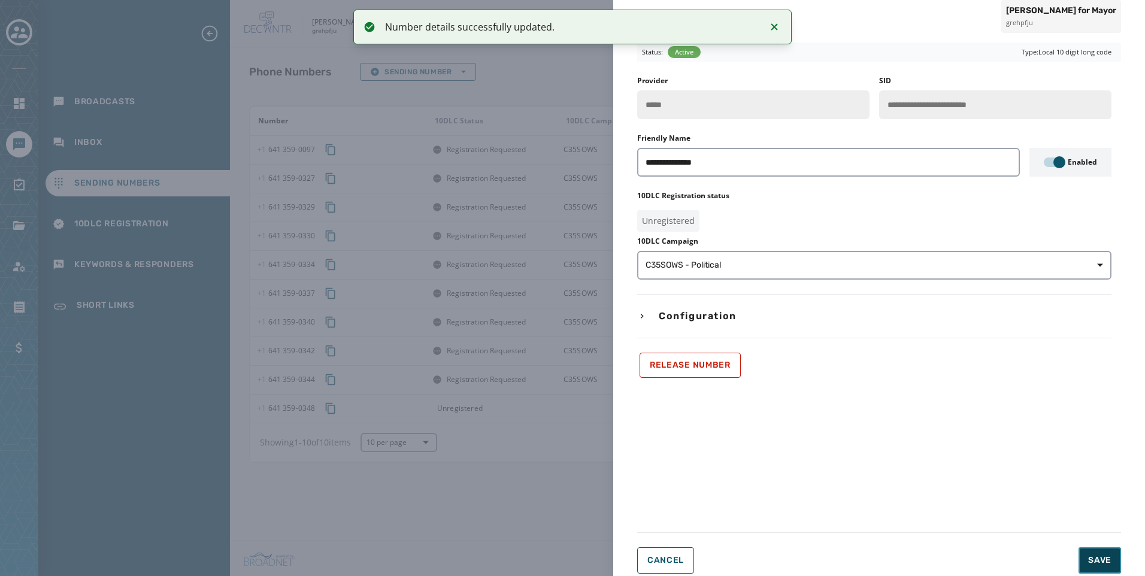
click at [1094, 558] on span "Save" at bounding box center [1099, 561] width 23 height 12
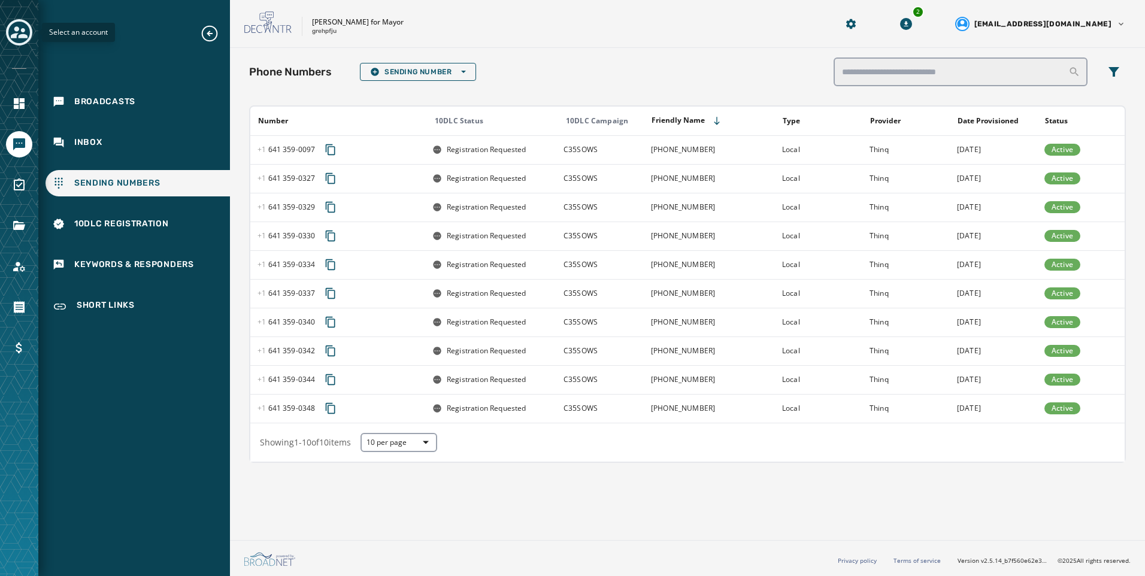
click at [24, 39] on icon "Toggle account select drawer" at bounding box center [19, 32] width 17 height 17
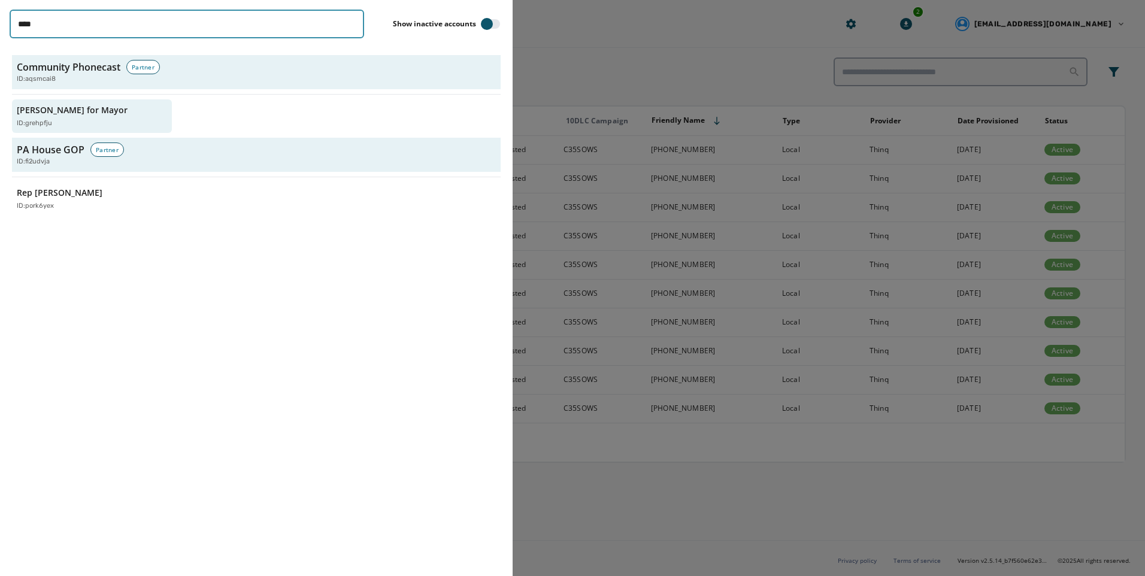
drag, startPoint x: 71, startPoint y: 28, endPoint x: -2, endPoint y: 31, distance: 73.7
click at [0, 31] on html "Broadcasts Inbox Sending Numbers 10DLC Registration Keywords & Responders Short…" at bounding box center [572, 288] width 1145 height 576
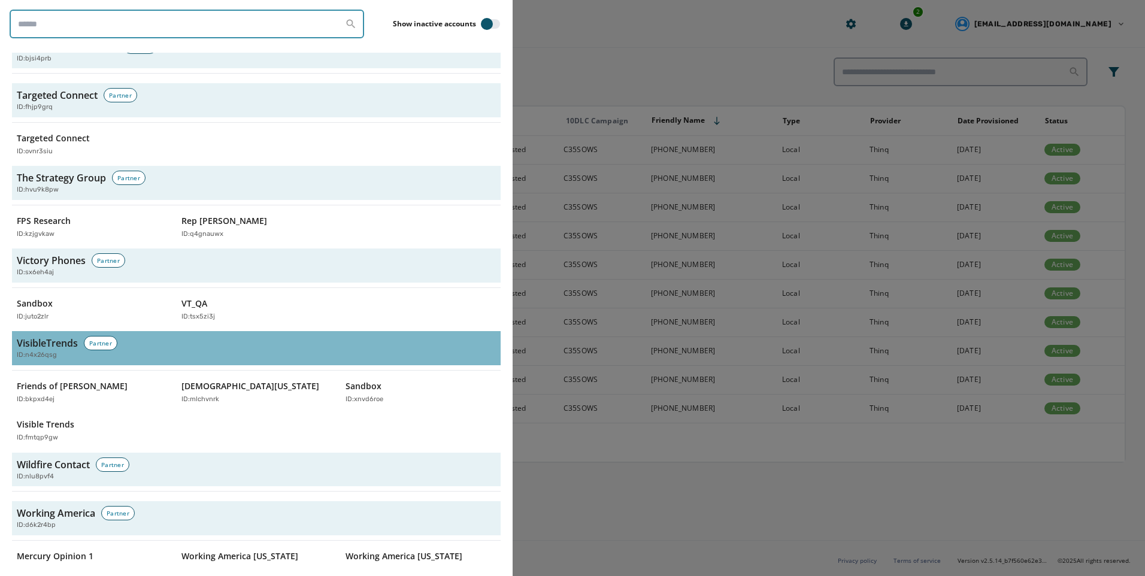
scroll to position [3994, 0]
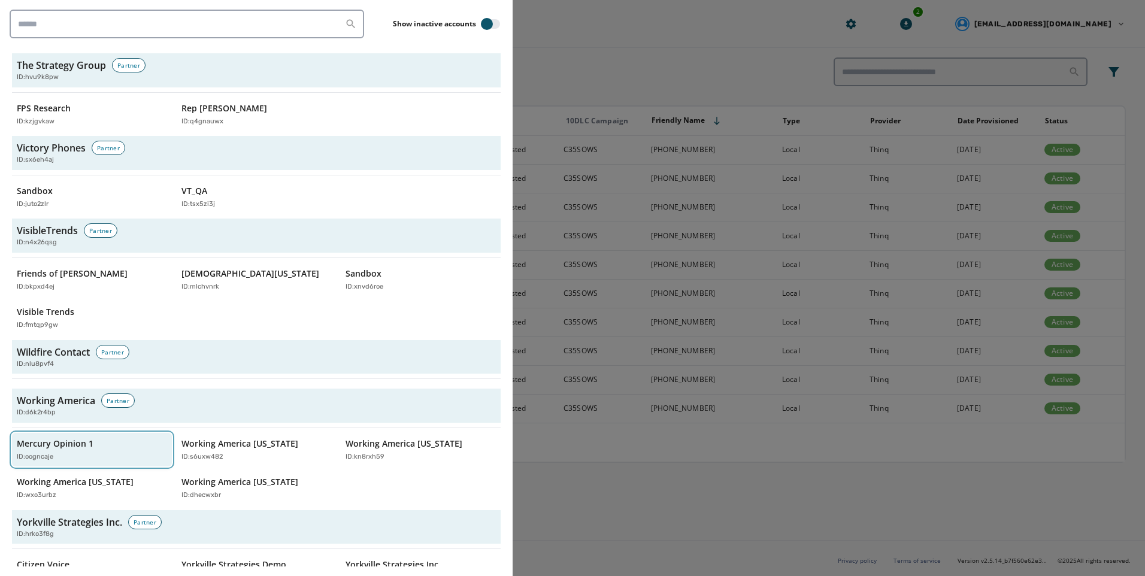
click at [69, 438] on p "Mercury Opinion 1" at bounding box center [55, 444] width 77 height 12
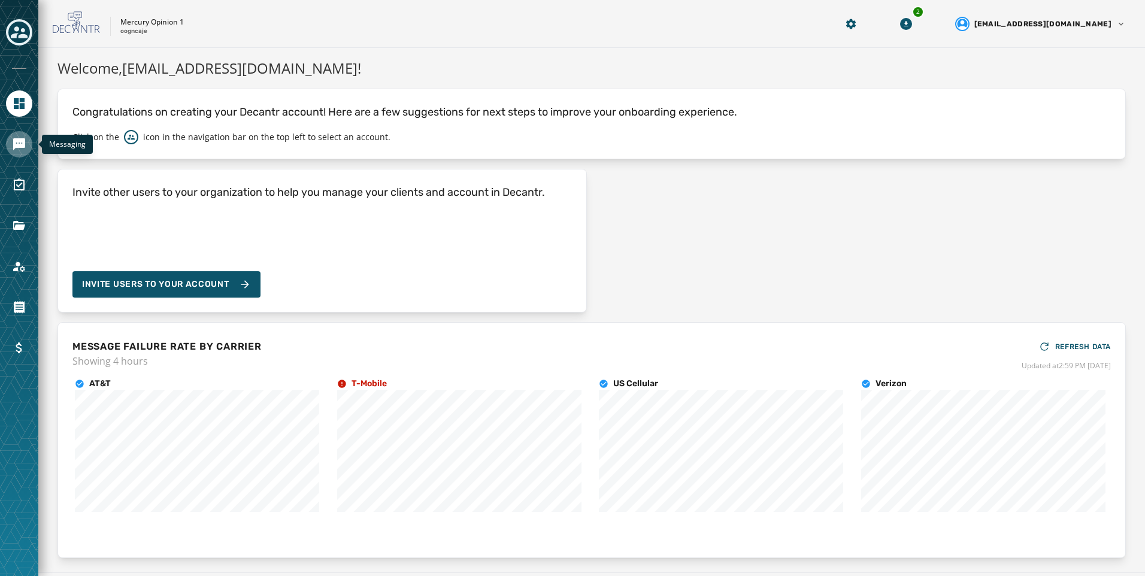
click at [22, 148] on icon "Navigate to Messaging" at bounding box center [19, 144] width 12 height 12
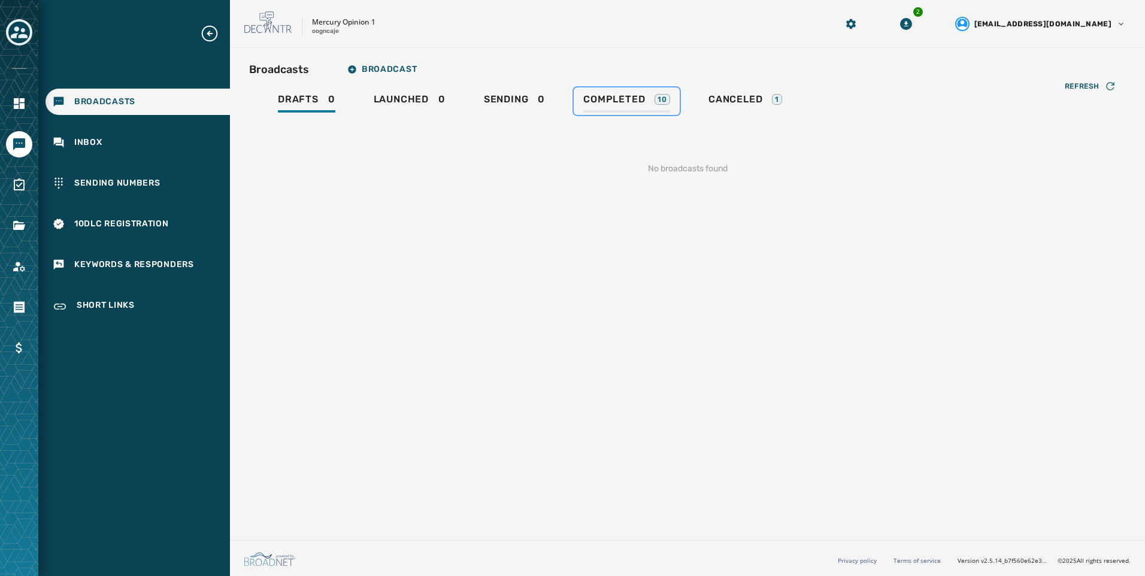
click at [659, 102] on div "10" at bounding box center [663, 99] width 16 height 11
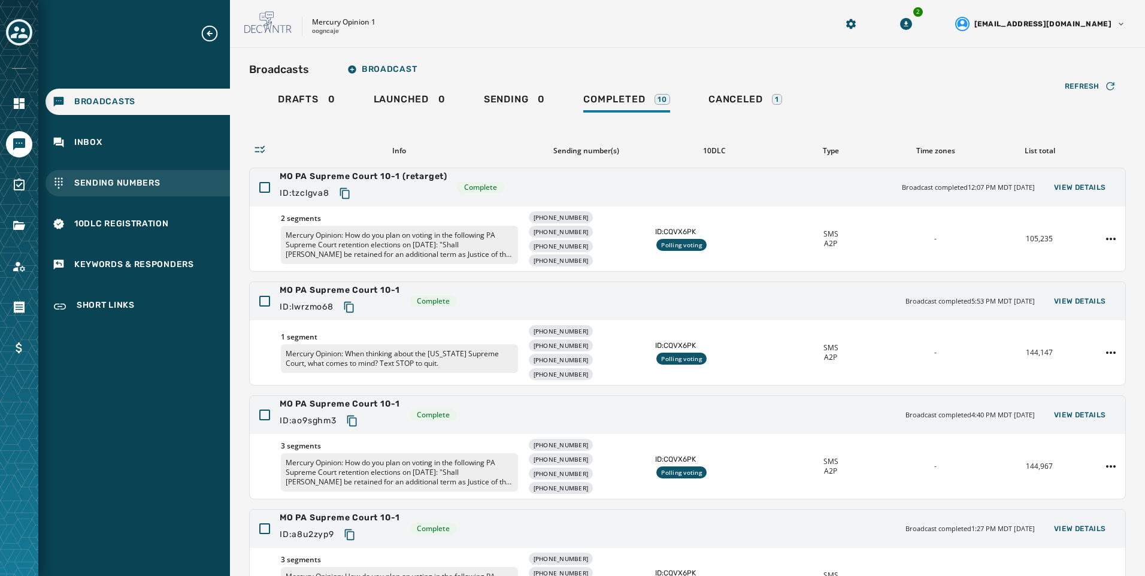
click at [192, 180] on div "Sending Numbers" at bounding box center [138, 183] width 185 height 26
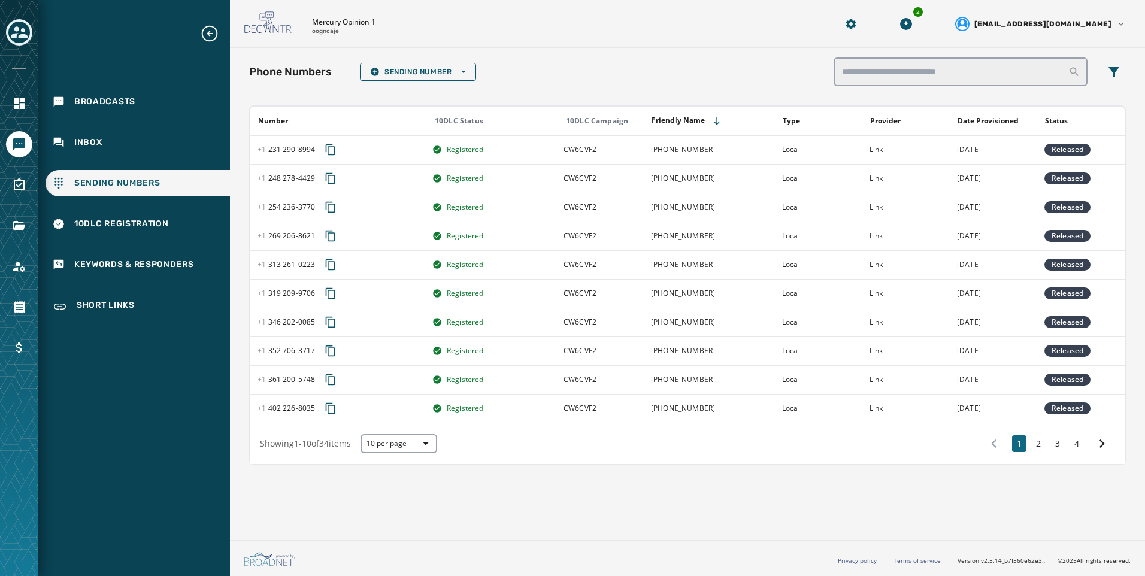
click at [1044, 448] on button "2" at bounding box center [1039, 444] width 14 height 17
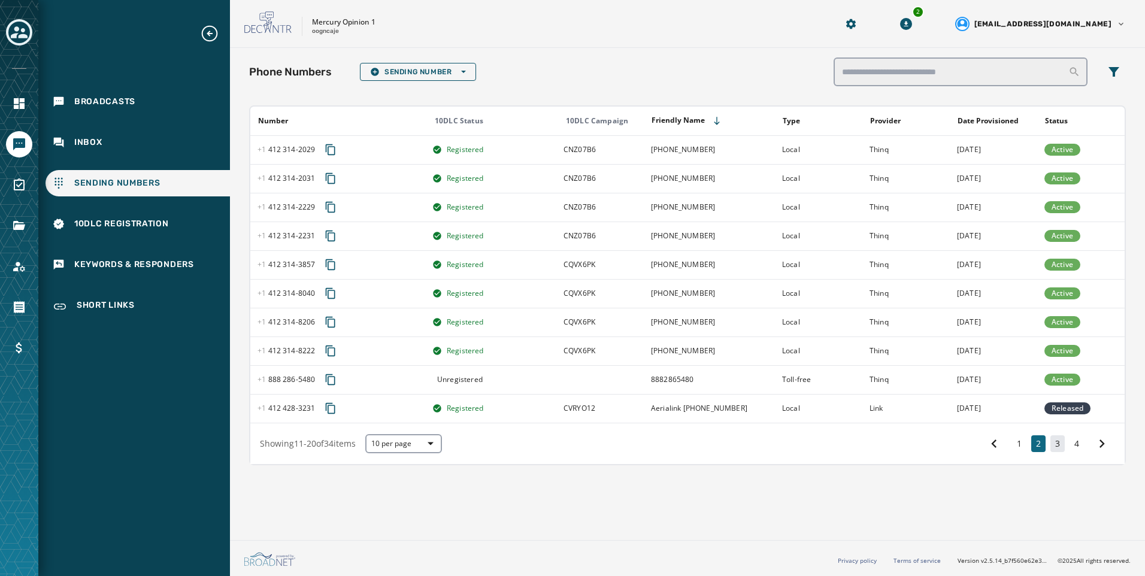
click at [1059, 446] on button "3" at bounding box center [1058, 444] width 14 height 17
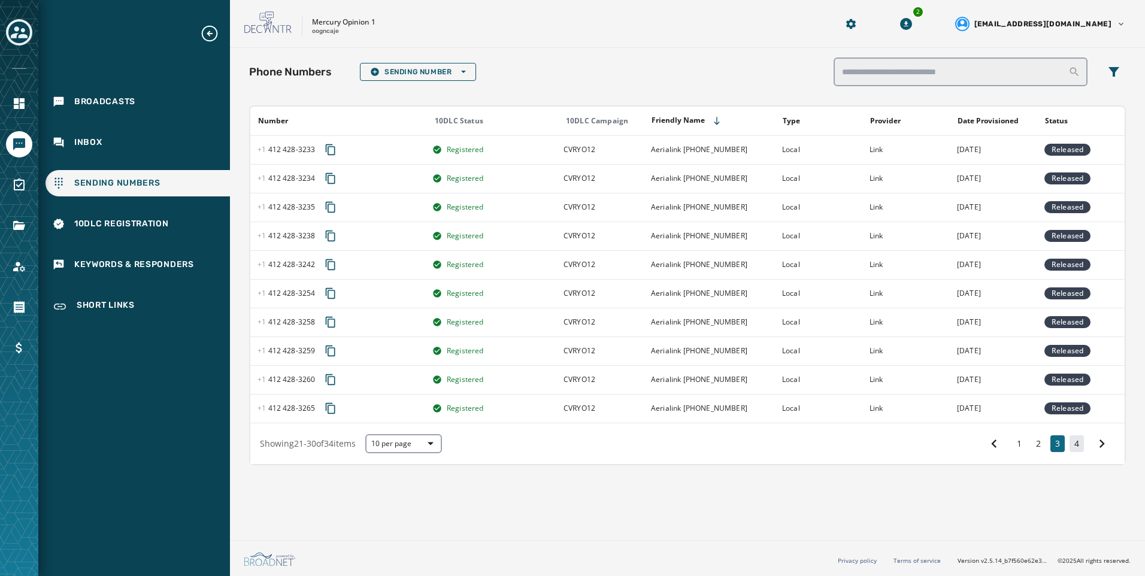
click at [1083, 446] on button "4" at bounding box center [1077, 444] width 14 height 17
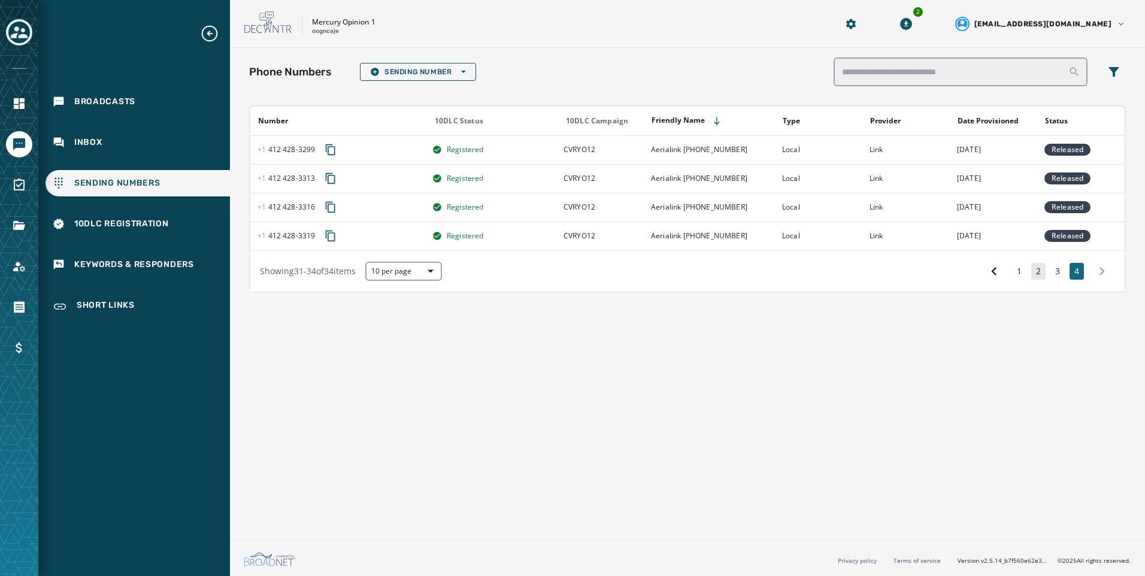
click at [1032, 272] on button "2" at bounding box center [1039, 271] width 14 height 17
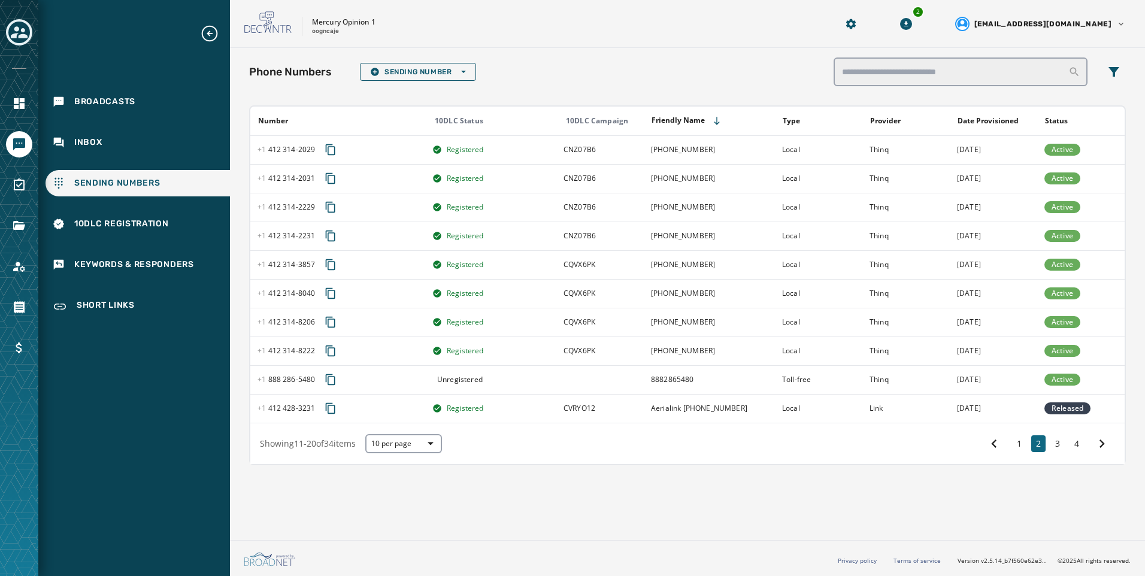
click at [178, 159] on div "Broadcasts Inbox Sending Numbers 10DLC Registration Keywords & Responders Short…" at bounding box center [134, 172] width 192 height 297
click at [176, 140] on div "Inbox" at bounding box center [138, 142] width 185 height 26
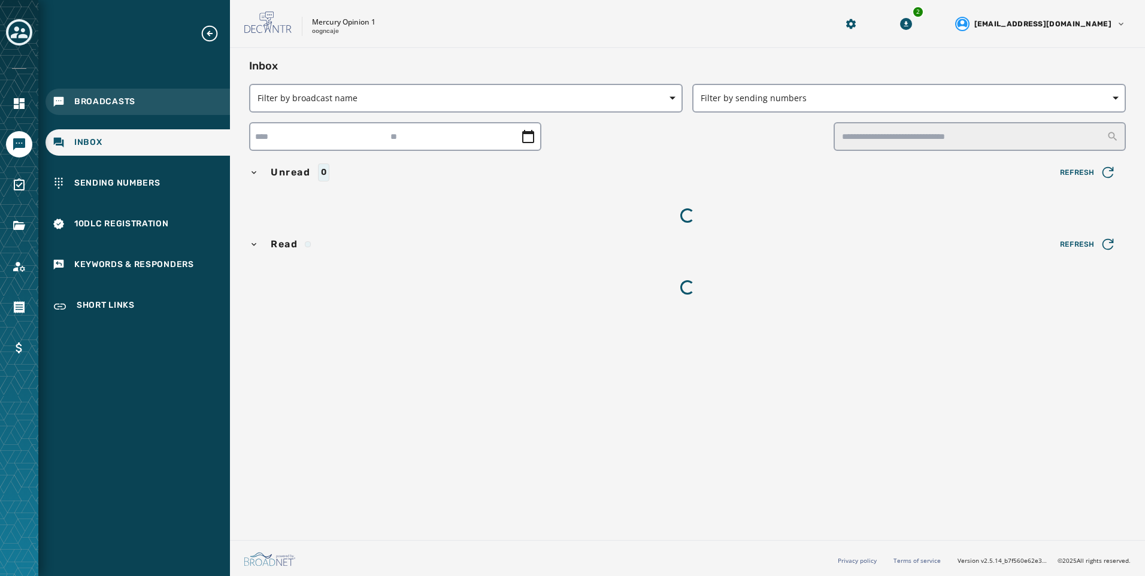
click at [152, 109] on div "Broadcasts" at bounding box center [138, 102] width 185 height 26
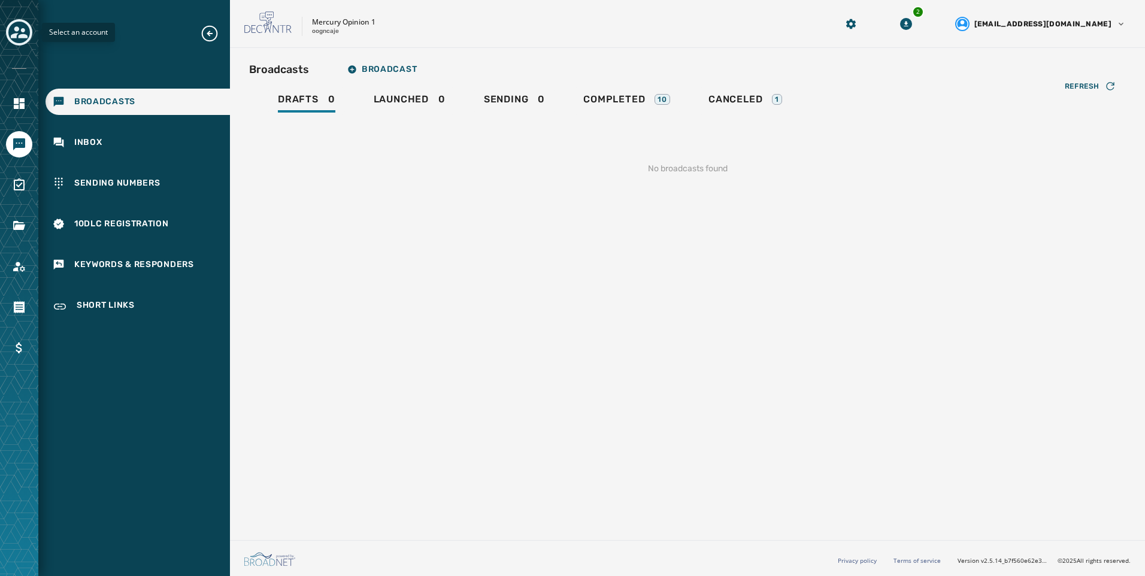
click at [26, 40] on icon "Toggle account select drawer" at bounding box center [19, 32] width 17 height 17
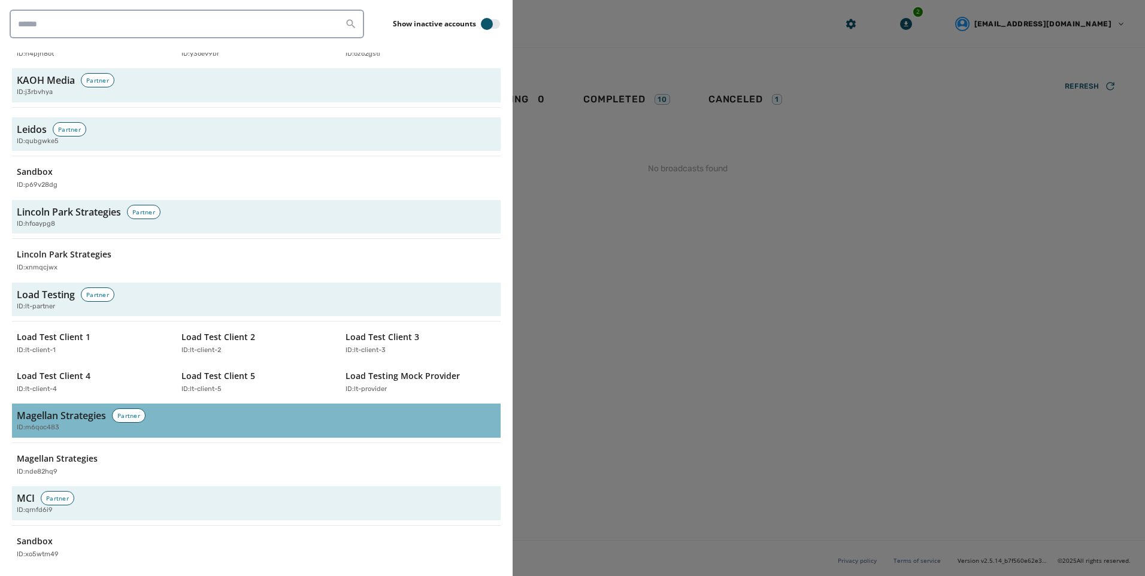
scroll to position [2336, 0]
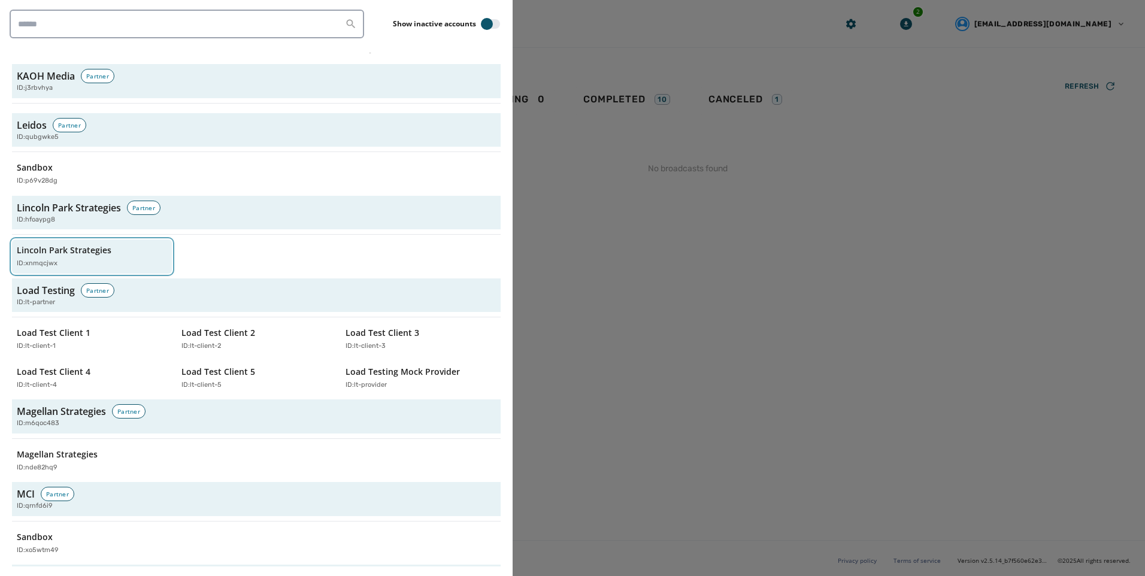
click at [77, 259] on div "ID: xnmqcjwx" at bounding box center [86, 264] width 138 height 10
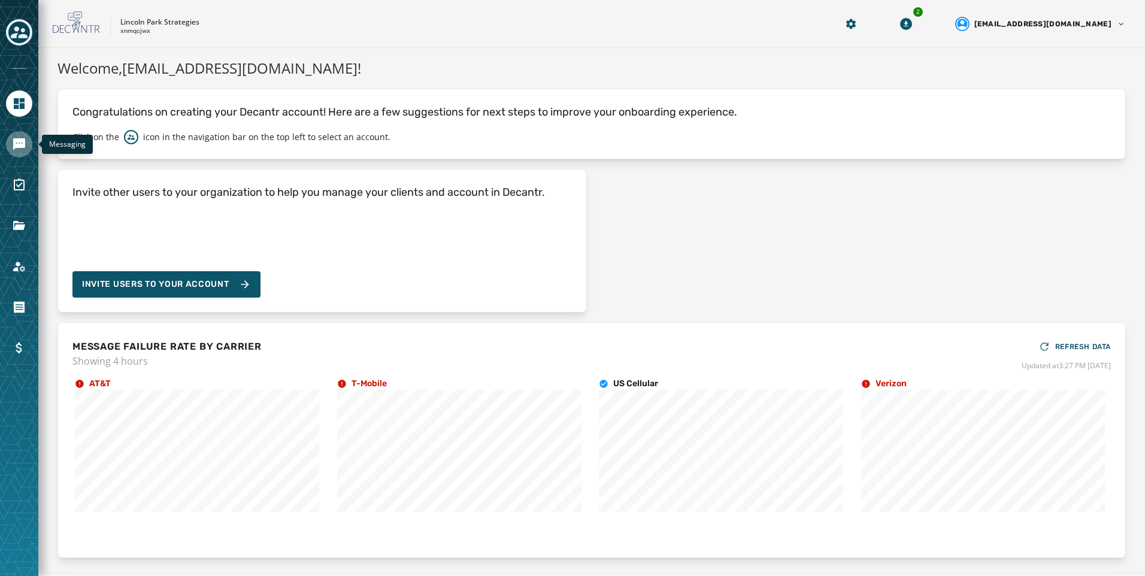
click at [17, 141] on icon "Navigate to Messaging" at bounding box center [19, 144] width 12 height 12
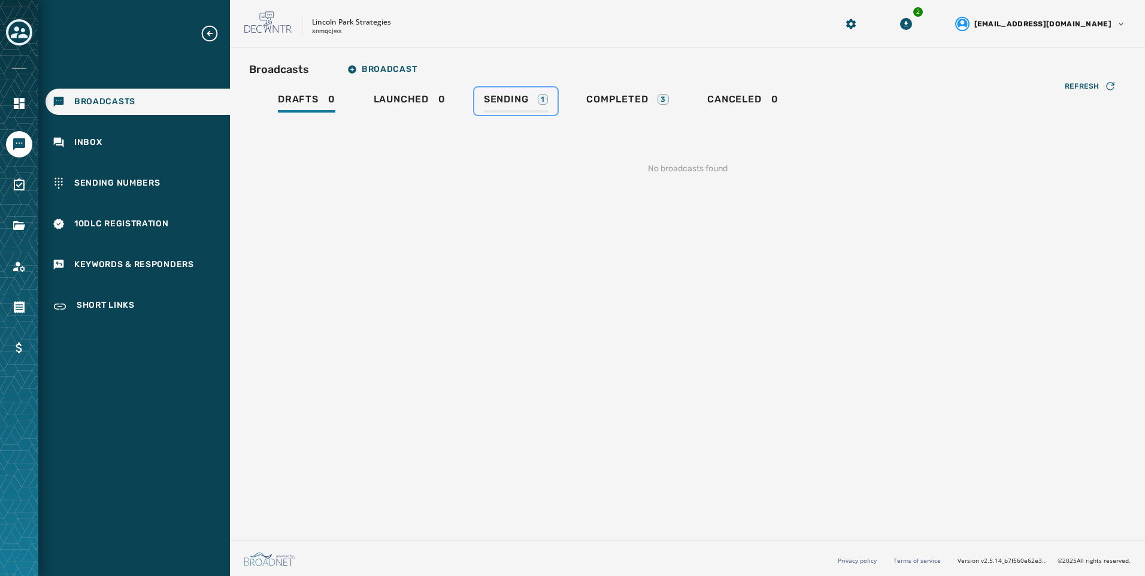
click at [504, 95] on span "Sending" at bounding box center [506, 99] width 45 height 12
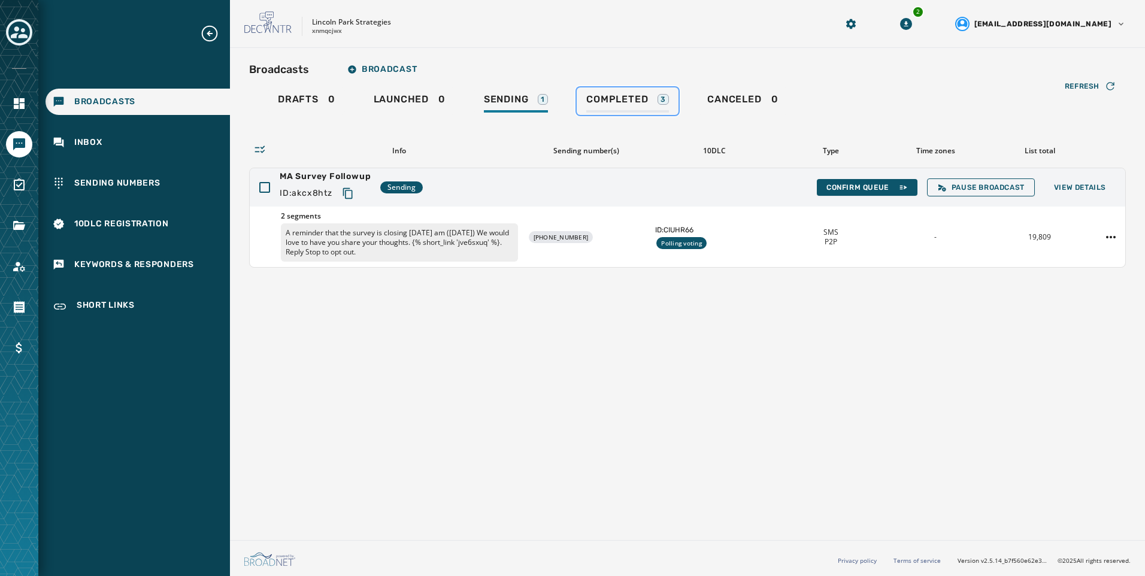
click at [651, 98] on div "Completed 3" at bounding box center [627, 102] width 83 height 19
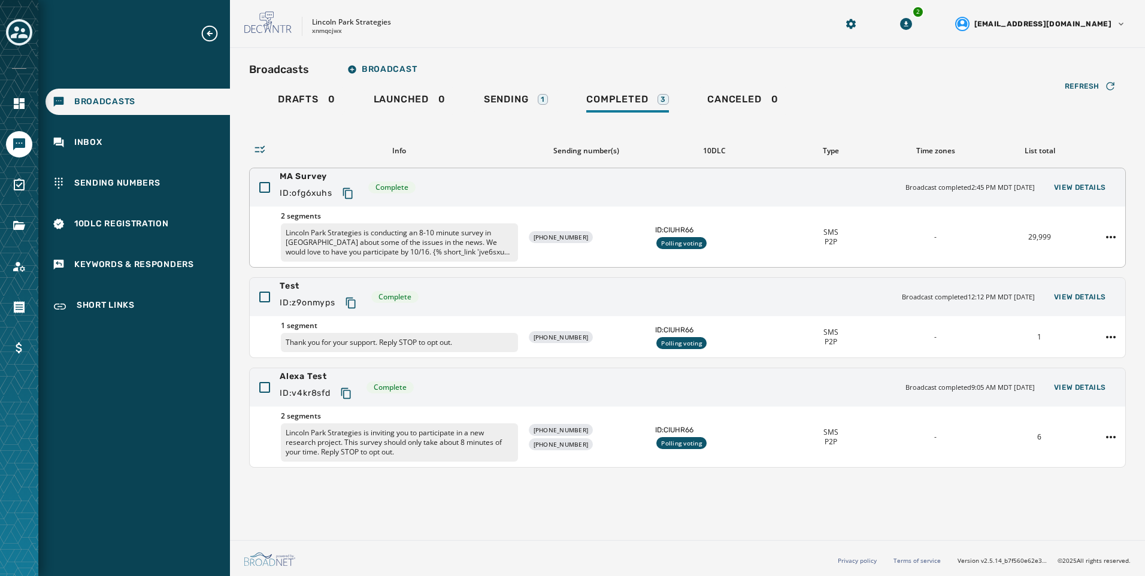
click at [1090, 199] on div "MA Survey ID: ofg6xuhs Complete Broadcast completed 2:45 PM MDT [DATE] View Det…" at bounding box center [688, 187] width 876 height 38
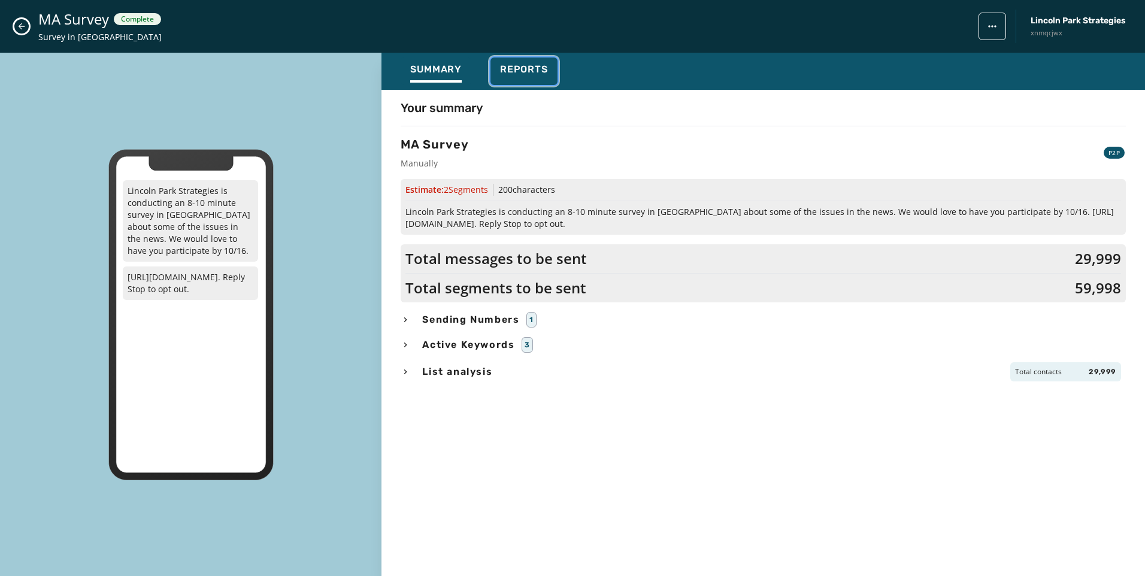
click at [544, 78] on div "Reports" at bounding box center [524, 73] width 48 height 19
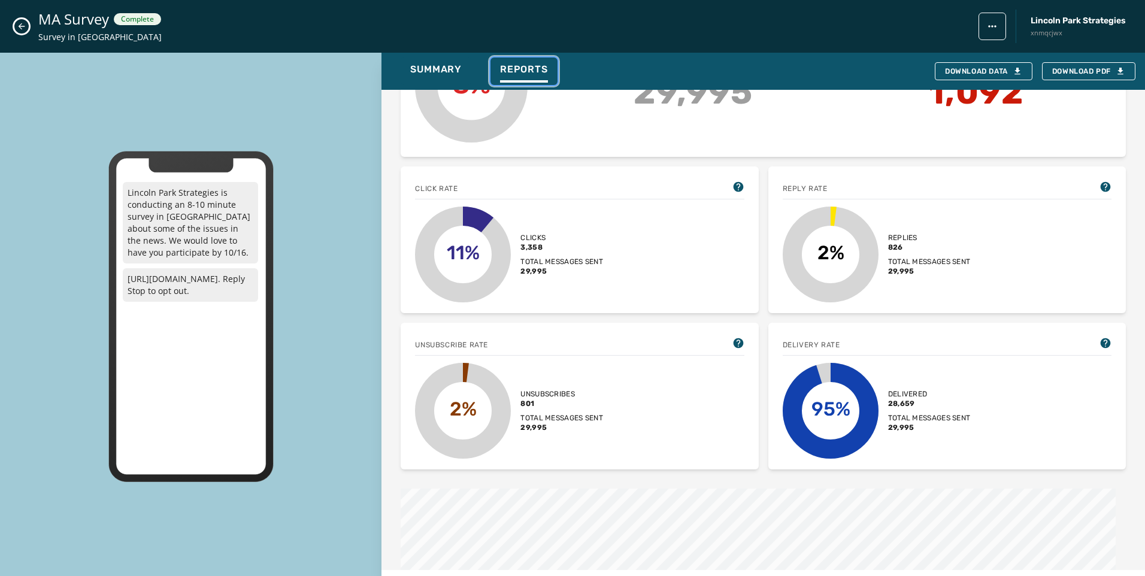
scroll to position [60, 0]
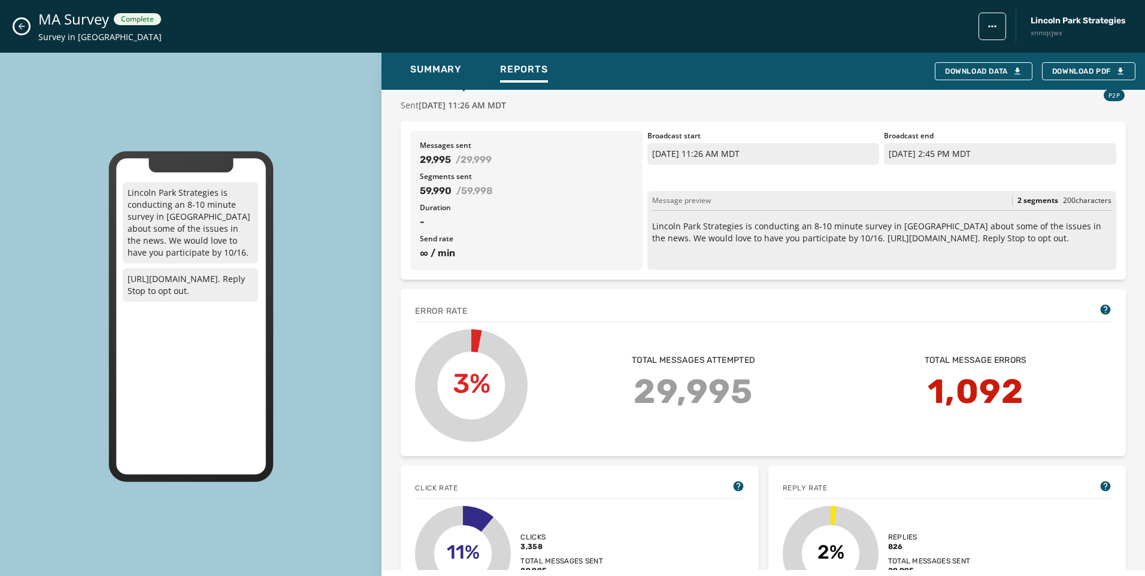
click at [21, 24] on icon "Close admin drawer" at bounding box center [22, 26] width 7 height 7
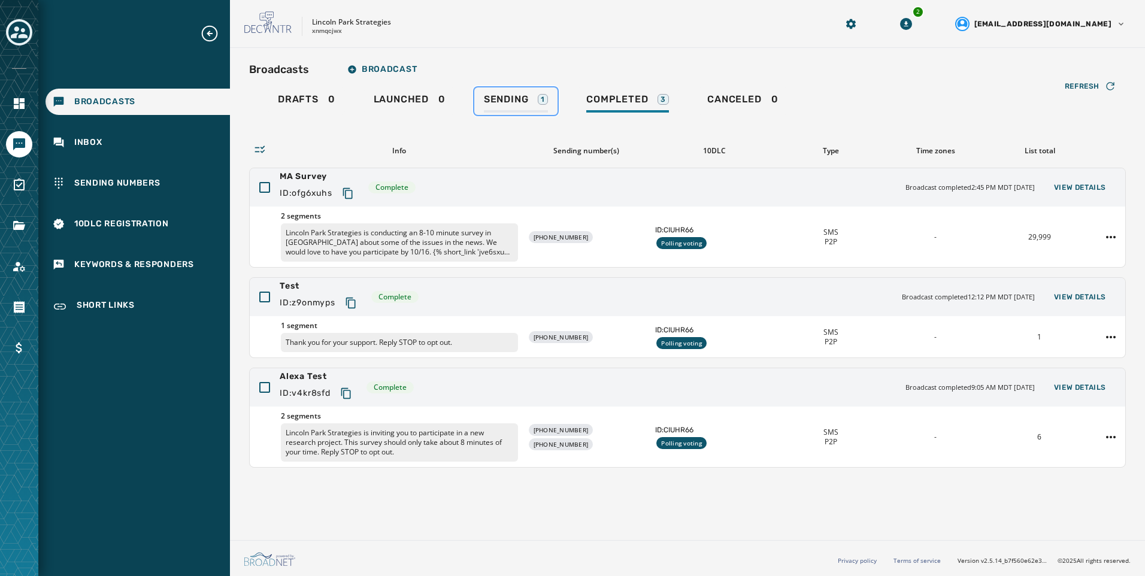
click at [526, 98] on span "Sending" at bounding box center [506, 99] width 45 height 12
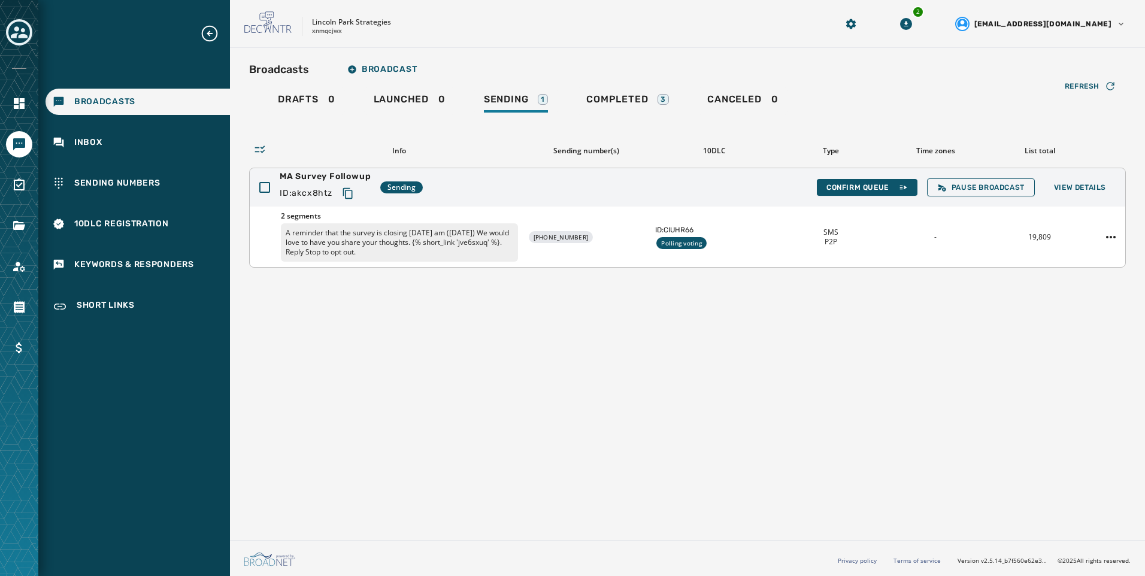
click at [1102, 196] on div "Confirm Queue Pause Broadcast View Details" at bounding box center [966, 188] width 299 height 18
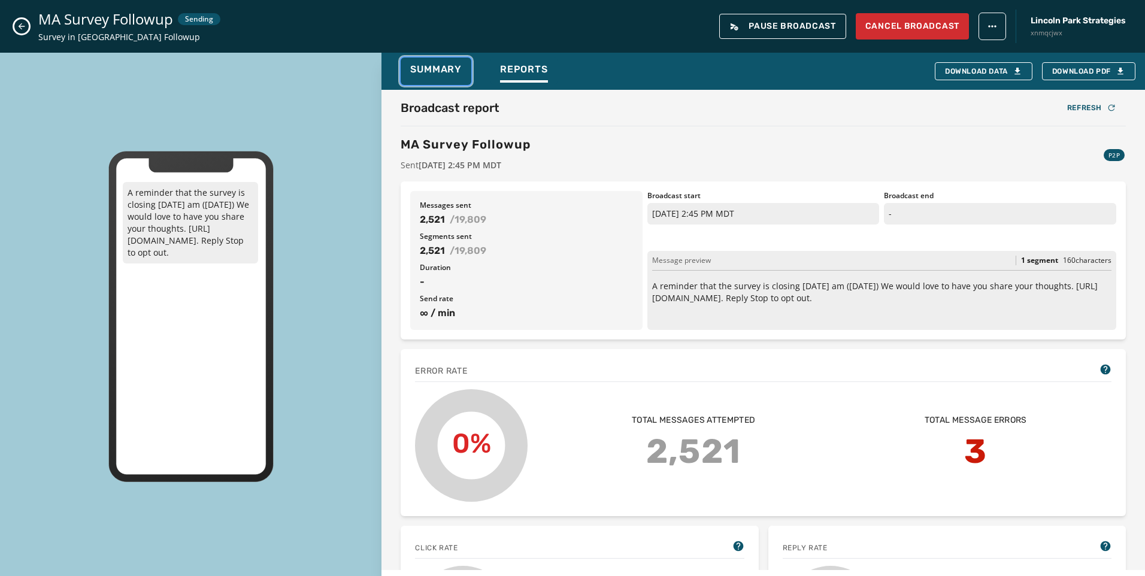
click at [443, 68] on span "Summary" at bounding box center [436, 70] width 52 height 12
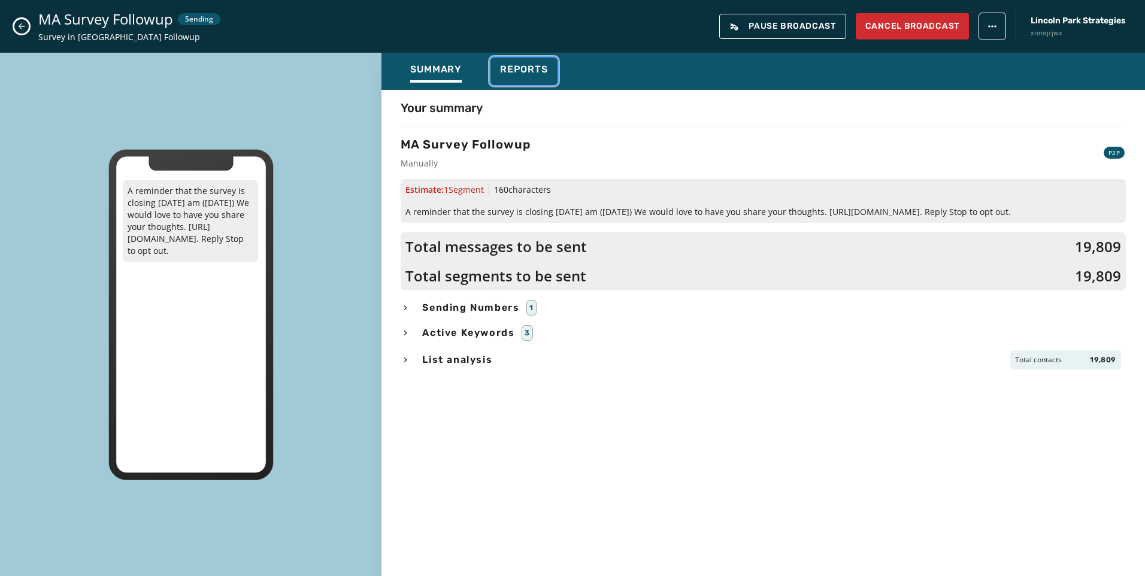
click at [536, 67] on span "Reports" at bounding box center [524, 70] width 48 height 12
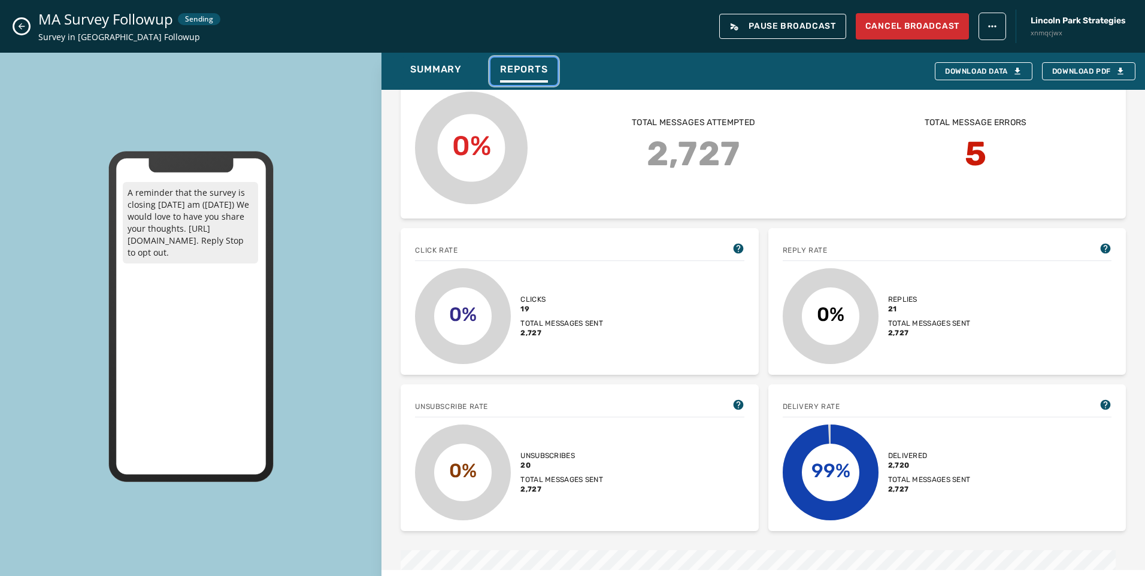
scroll to position [14, 0]
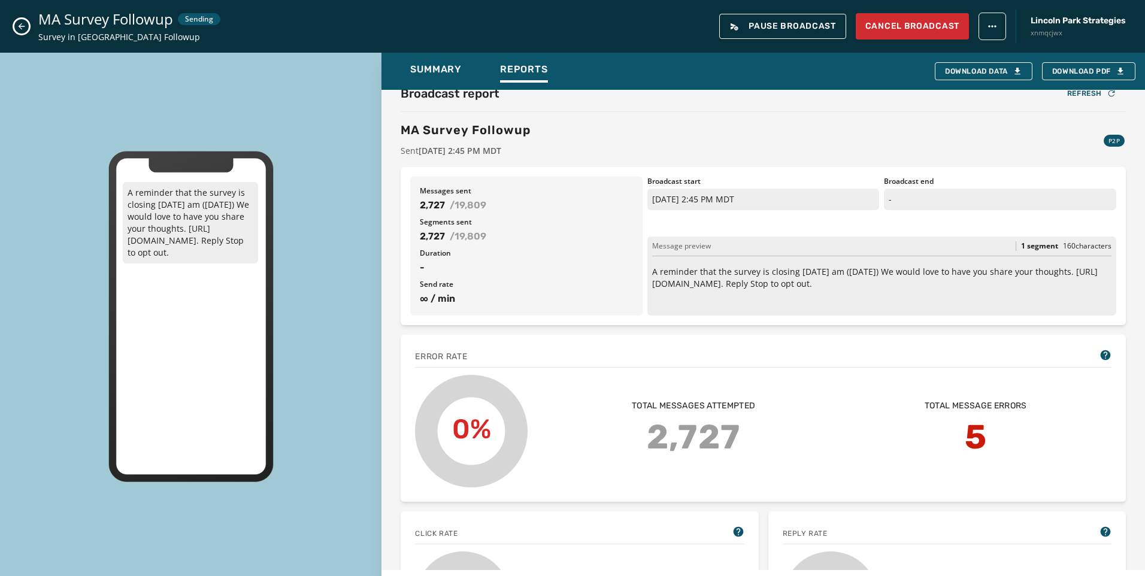
click at [20, 24] on icon "Close admin drawer" at bounding box center [22, 27] width 10 height 10
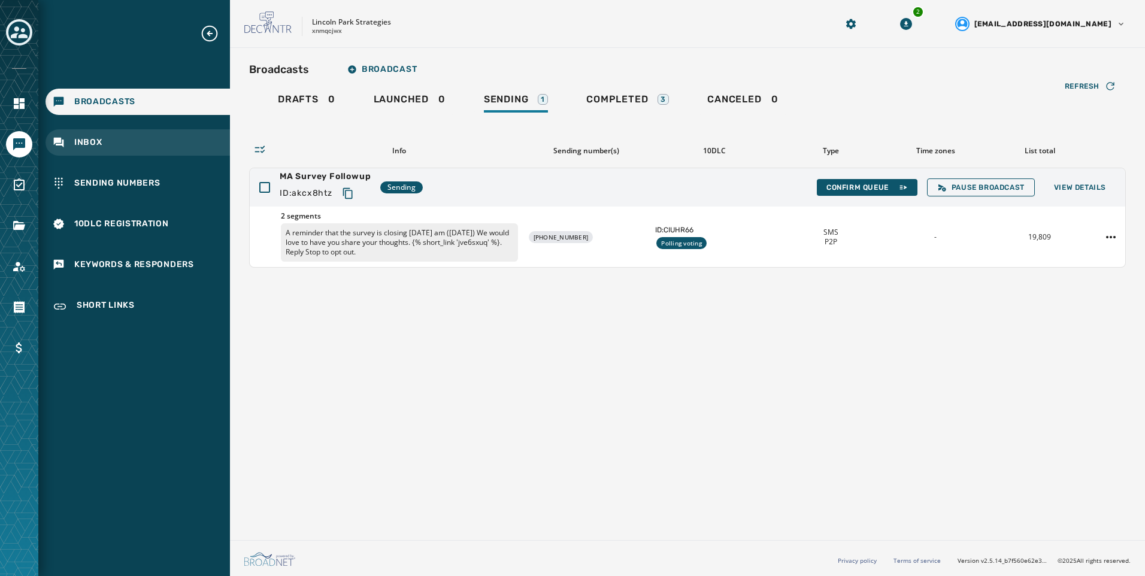
click at [165, 144] on div "Inbox" at bounding box center [138, 142] width 185 height 26
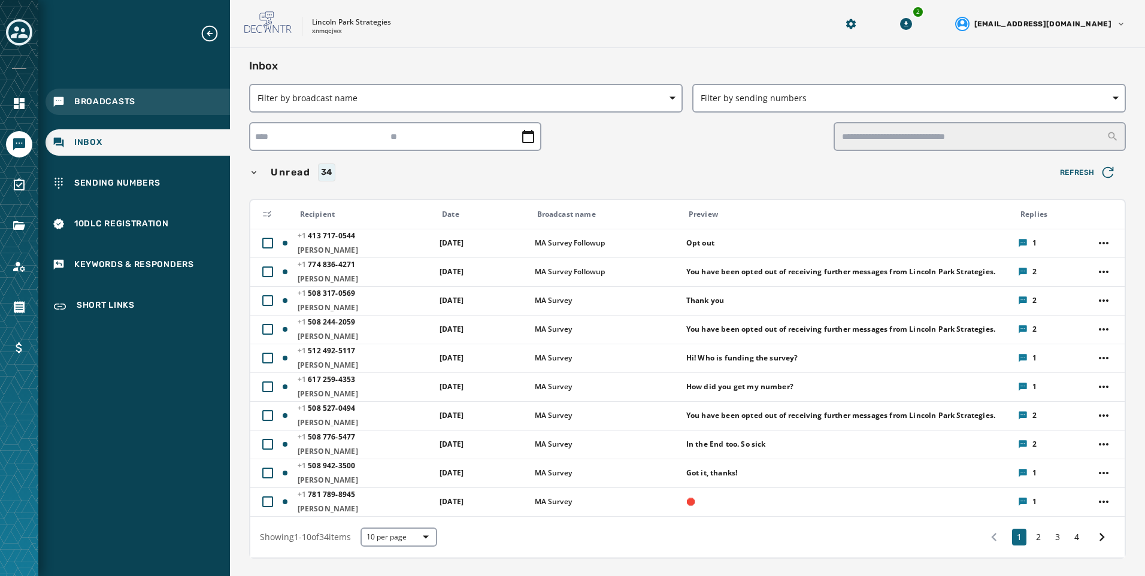
click at [148, 113] on div "Broadcasts" at bounding box center [138, 102] width 185 height 26
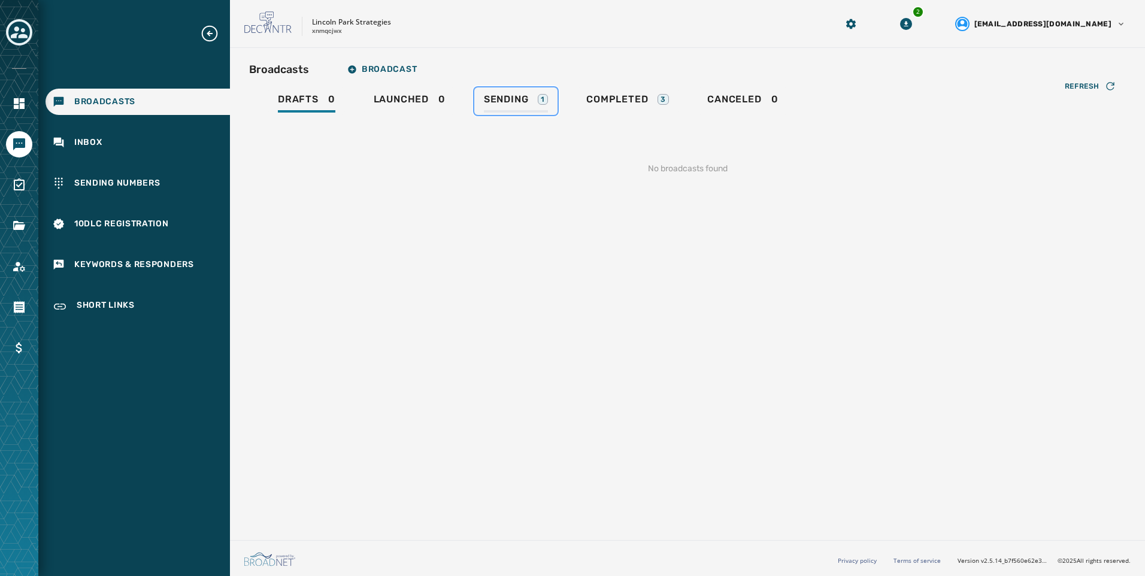
click at [550, 107] on link "Sending 1" at bounding box center [515, 101] width 83 height 28
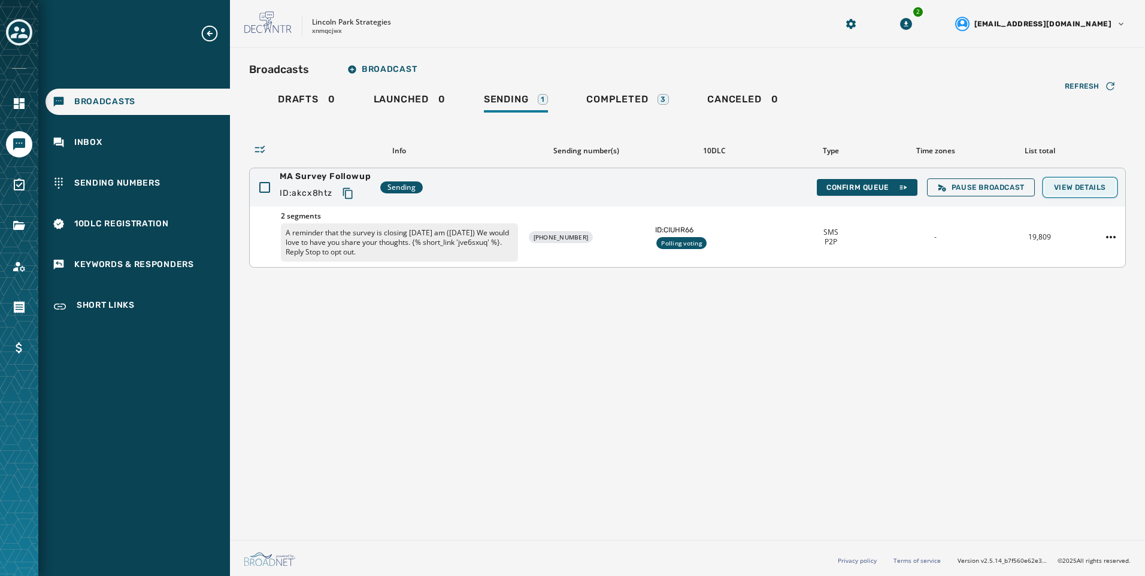
click at [1069, 185] on span "View Details" at bounding box center [1080, 188] width 52 height 10
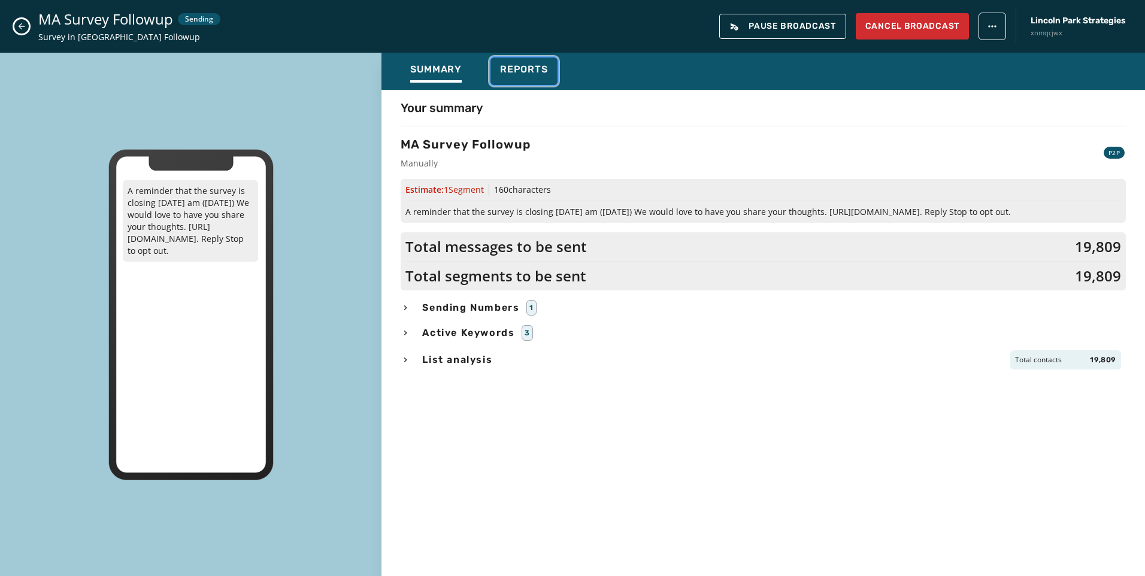
click at [527, 73] on span "Reports" at bounding box center [524, 70] width 48 height 12
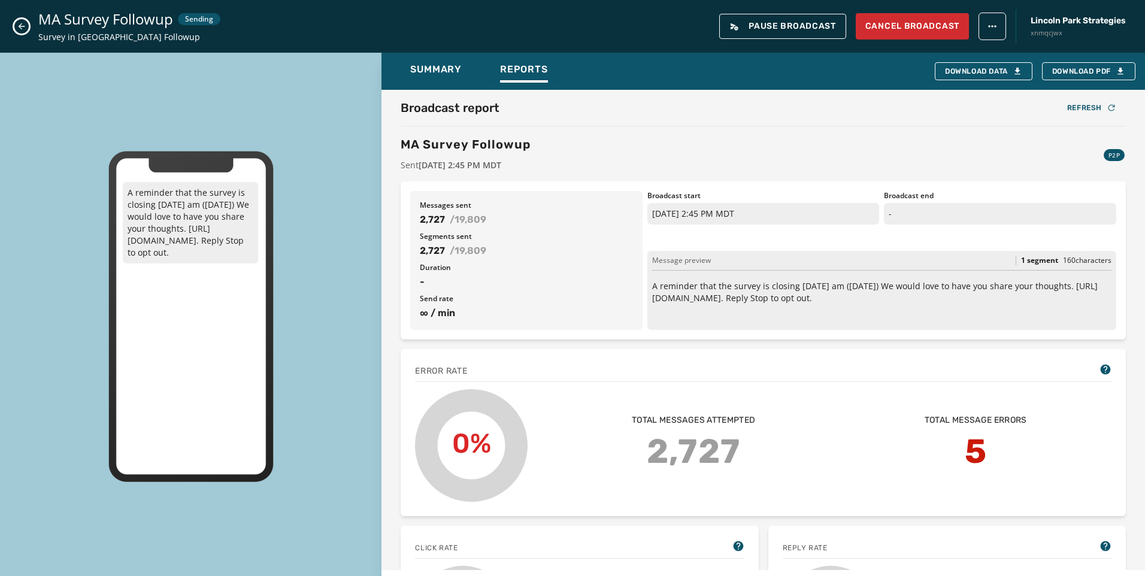
click at [18, 28] on icon "Close admin drawer" at bounding box center [22, 27] width 10 height 10
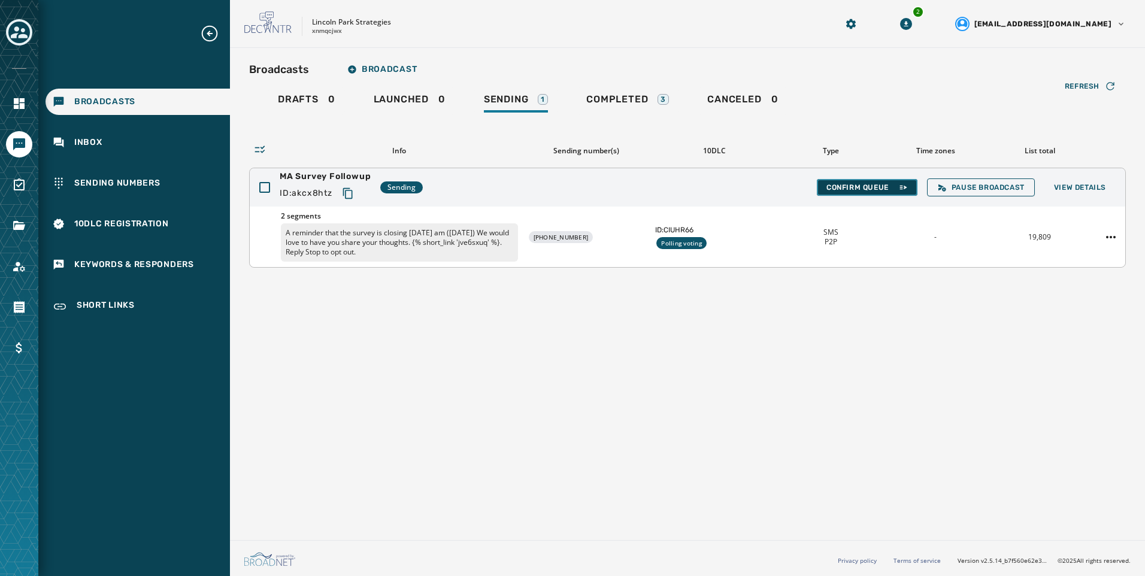
click at [855, 188] on span "Confirm Queue" at bounding box center [867, 188] width 81 height 10
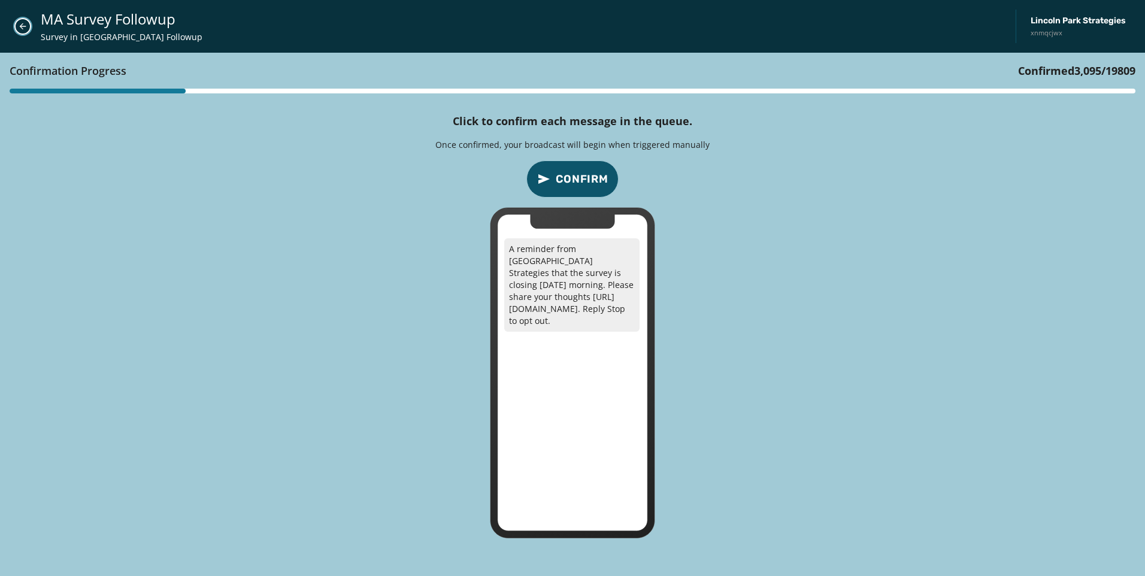
click at [25, 27] on icon "Close admin drawer" at bounding box center [23, 27] width 10 height 10
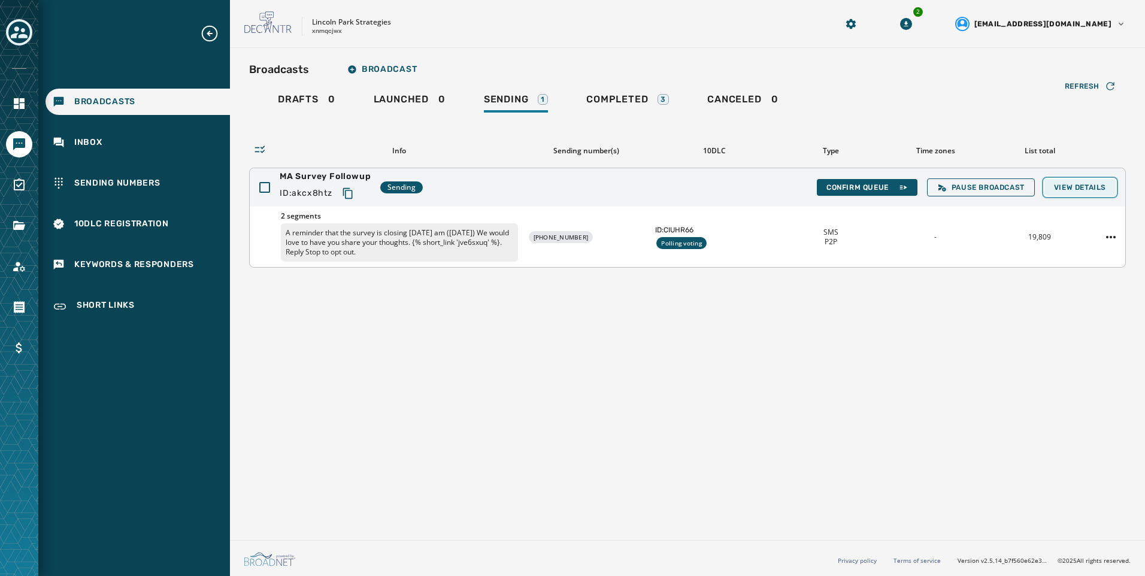
click at [1108, 191] on button "View Details" at bounding box center [1080, 187] width 71 height 17
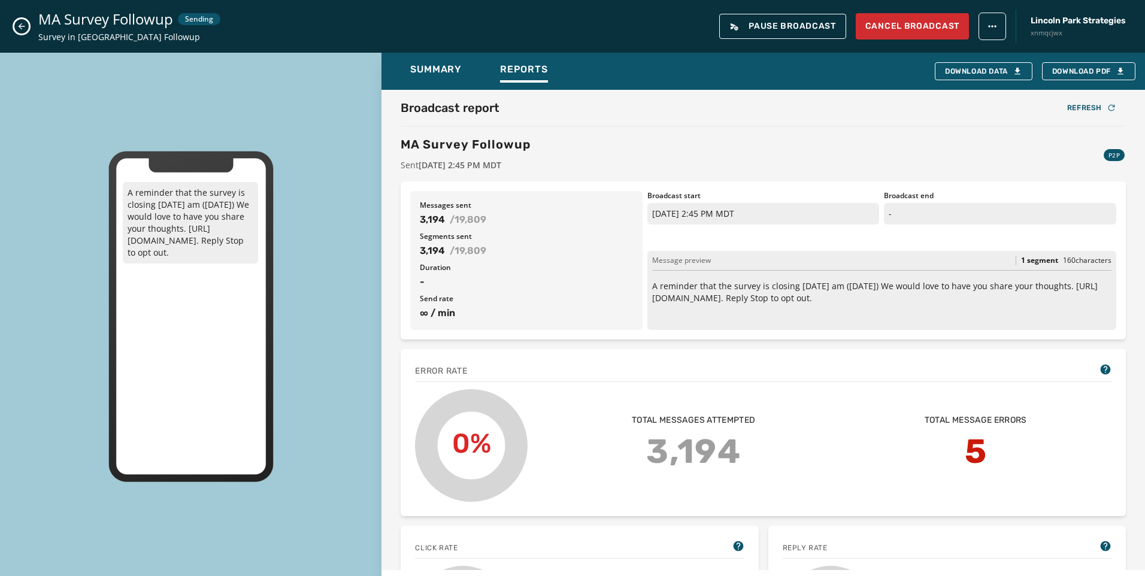
click at [25, 22] on icon "Close admin drawer" at bounding box center [22, 27] width 10 height 10
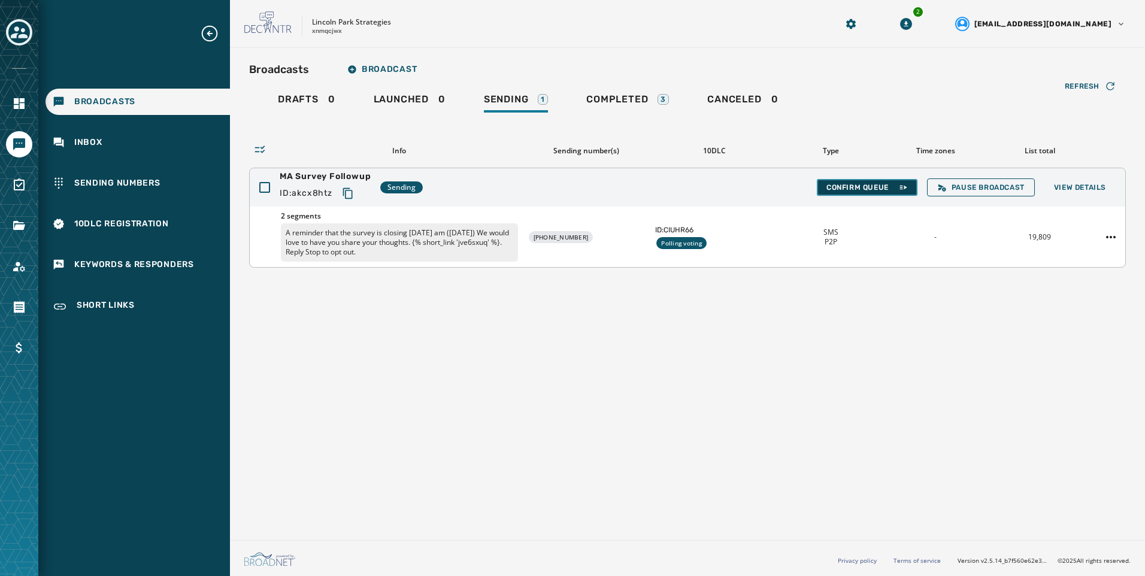
click at [859, 185] on span "Confirm Queue" at bounding box center [867, 188] width 81 height 10
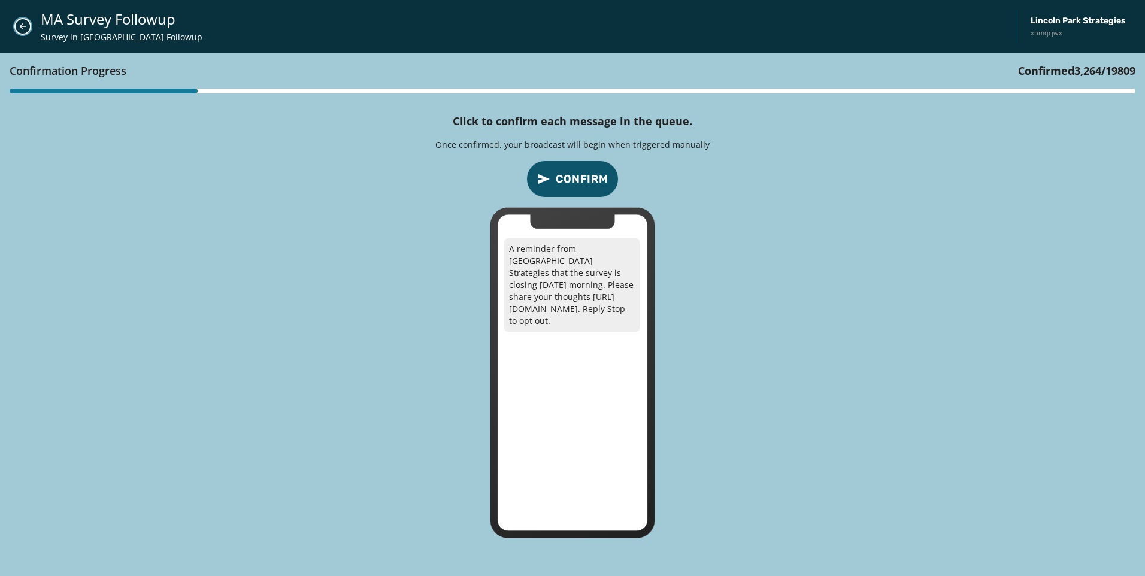
click at [25, 26] on icon "Close admin drawer" at bounding box center [23, 26] width 7 height 7
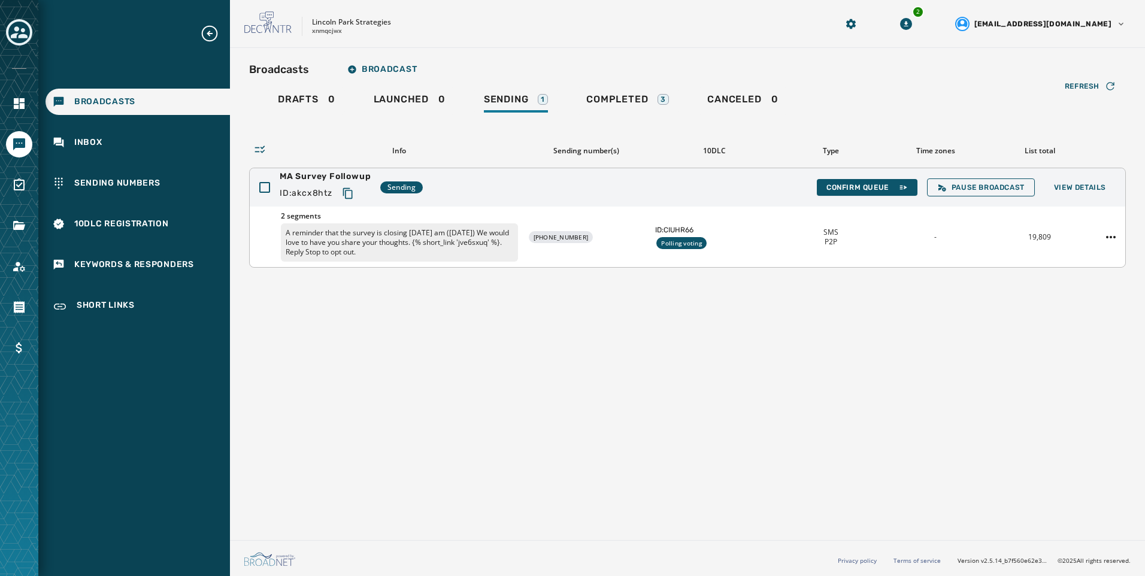
click at [422, 255] on p "A reminder that the survey is closing [DATE] am ([DATE]) We would love to have …" at bounding box center [399, 242] width 237 height 38
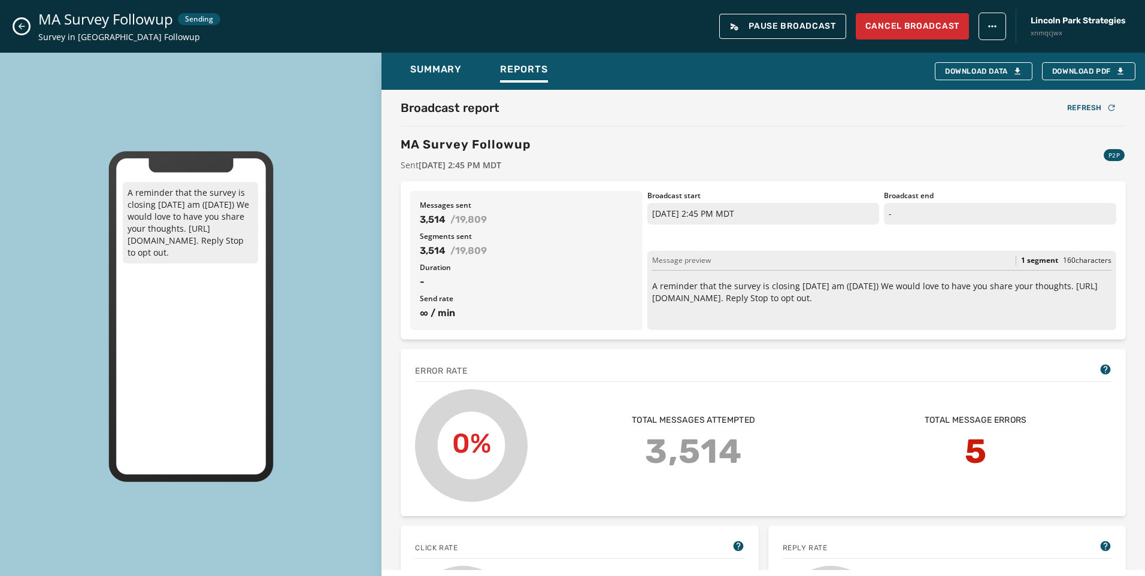
click at [23, 23] on icon "Close admin drawer" at bounding box center [22, 27] width 10 height 10
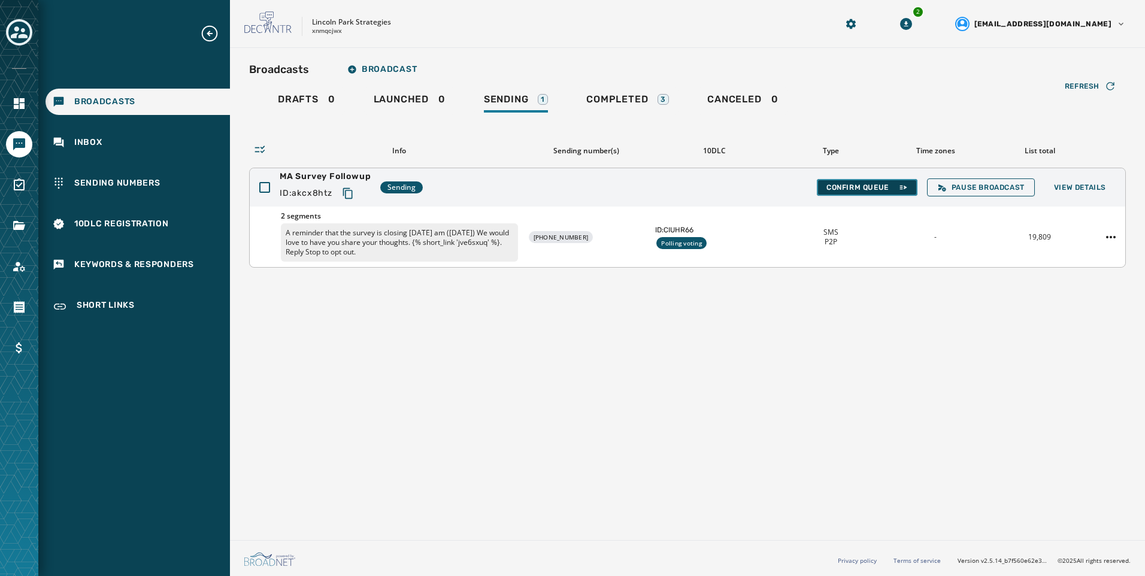
click at [899, 188] on icon at bounding box center [904, 188] width 10 height 10
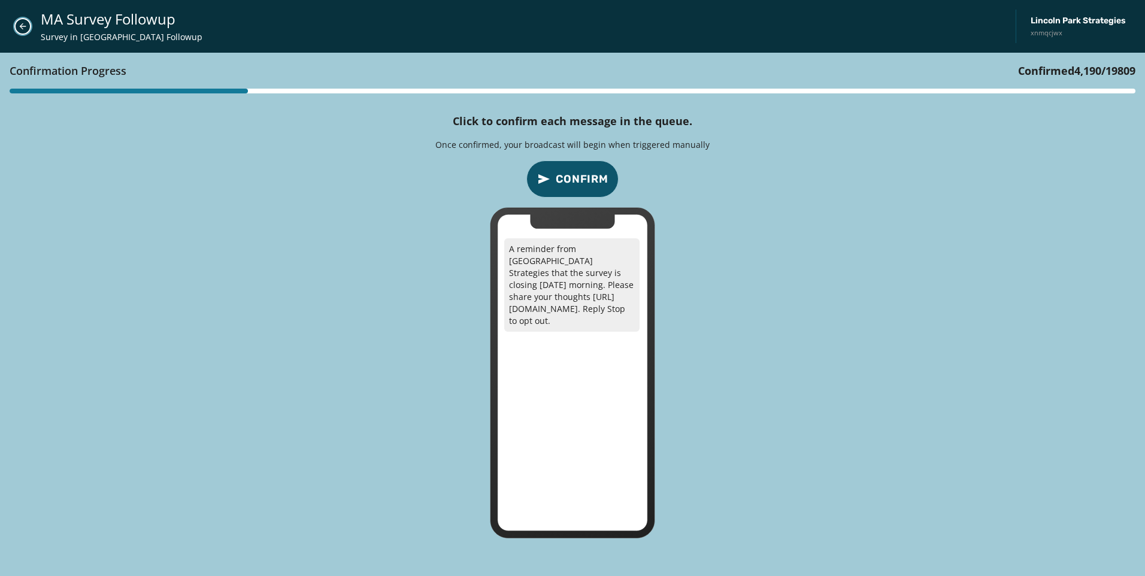
click at [25, 31] on icon "Close admin drawer" at bounding box center [23, 27] width 10 height 10
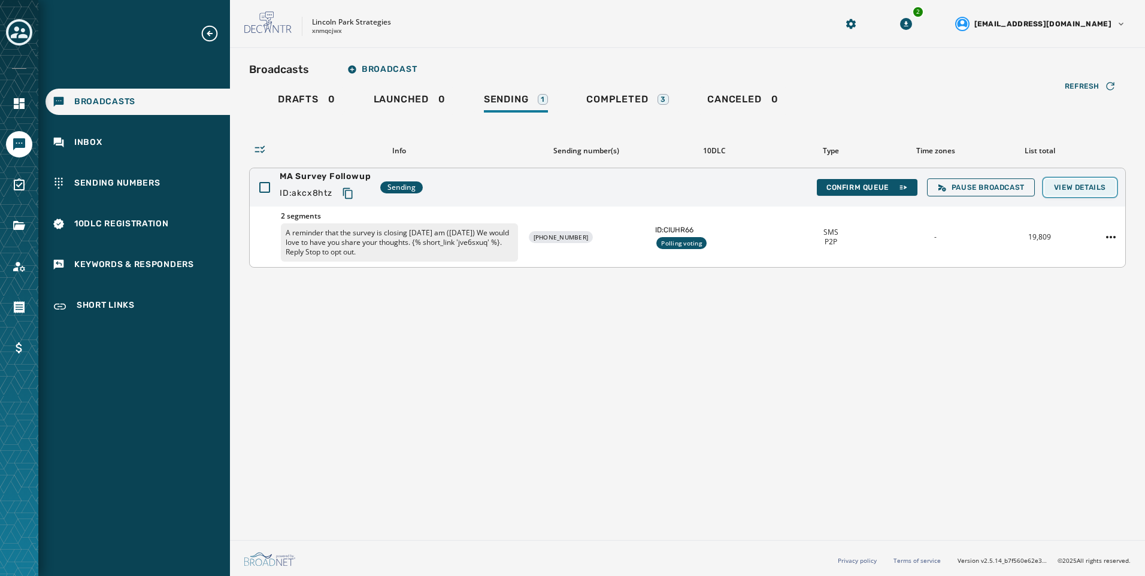
click at [1099, 186] on span "View Details" at bounding box center [1080, 188] width 52 height 10
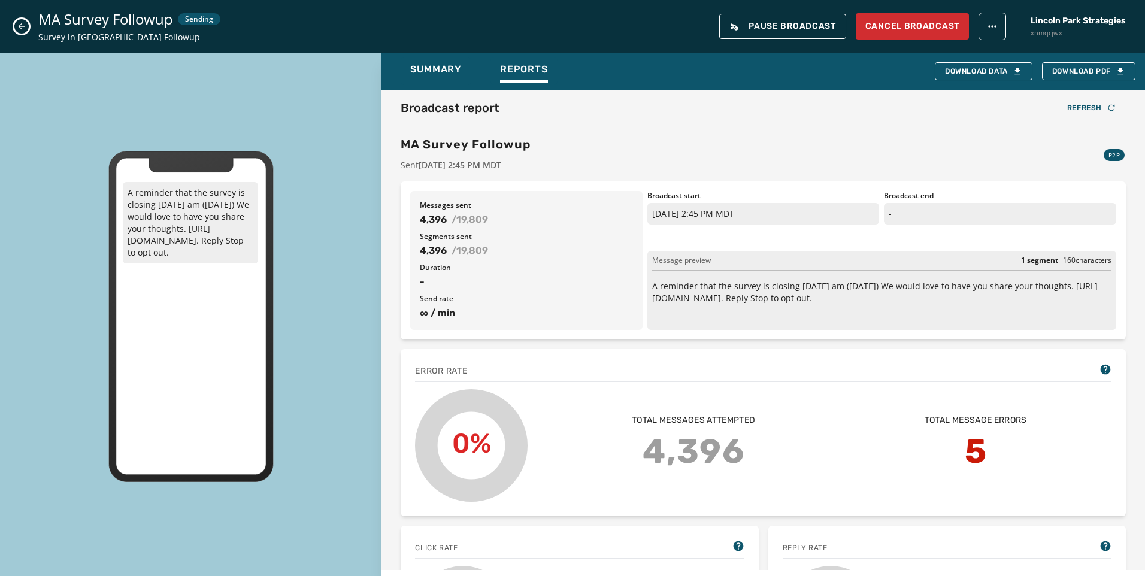
click at [29, 25] on div "MA Survey Followup Sending Survey in [GEOGRAPHIC_DATA] Followup Pause Broadcast…" at bounding box center [572, 26] width 1145 height 53
click at [26, 25] on button "Close admin drawer" at bounding box center [21, 26] width 14 height 14
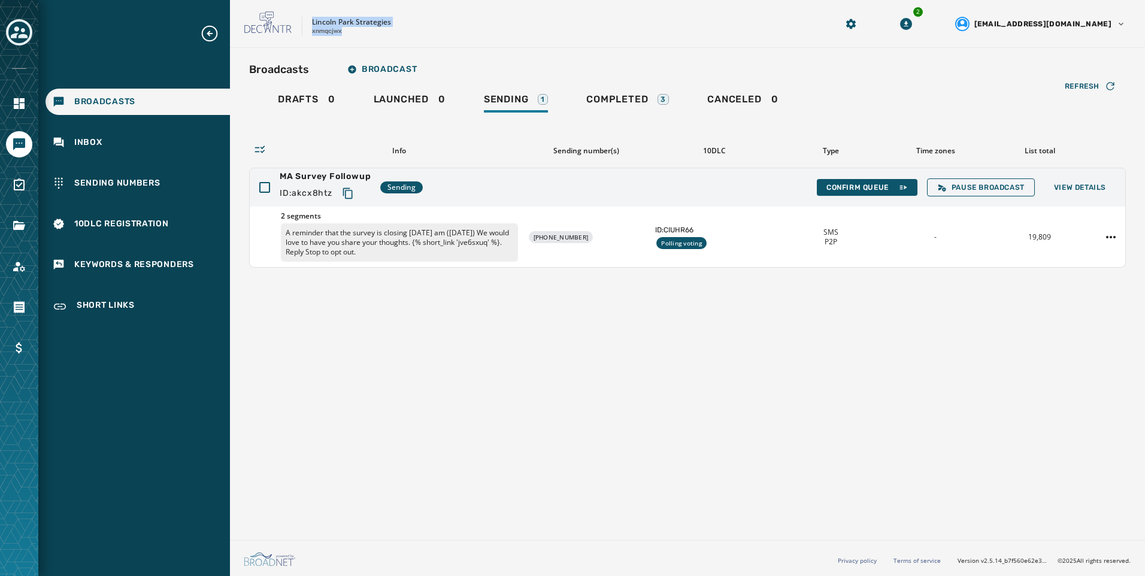
drag, startPoint x: 311, startPoint y: 21, endPoint x: 345, endPoint y: 37, distance: 37.5
click at [345, 37] on div "Lincoln Park Strategies xnmqcjwx 2 [EMAIL_ADDRESS][DOMAIN_NAME]" at bounding box center [687, 24] width 915 height 48
copy div "Lincoln Park Strategies xnmqcjwx"
click at [351, 195] on icon "Copy text to clipboard" at bounding box center [348, 194] width 12 height 12
click at [1077, 184] on span "View Details" at bounding box center [1080, 188] width 52 height 10
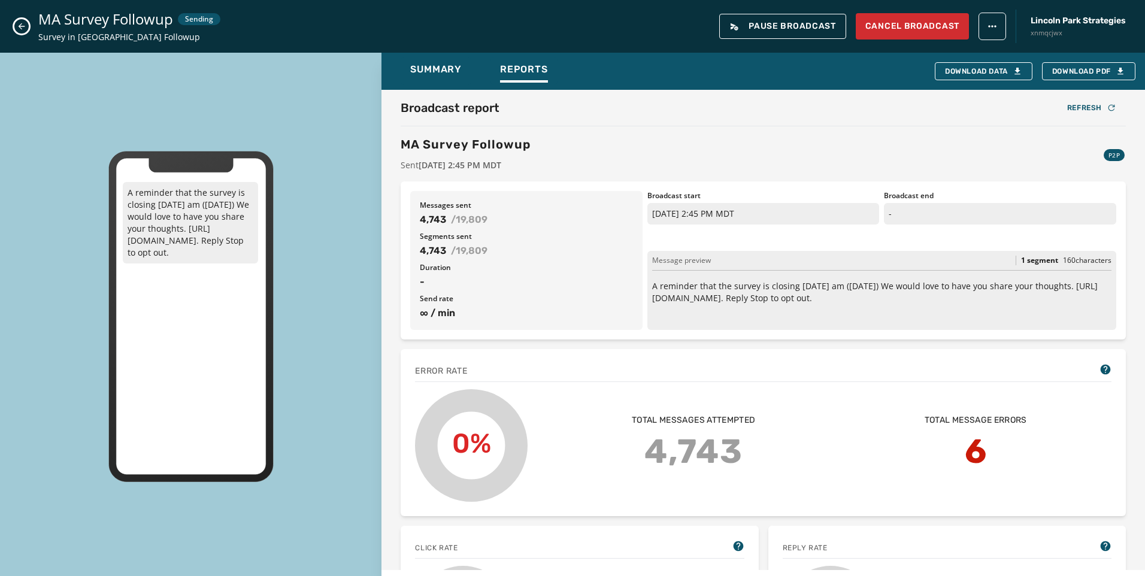
click at [19, 28] on icon "Close admin drawer" at bounding box center [22, 27] width 10 height 10
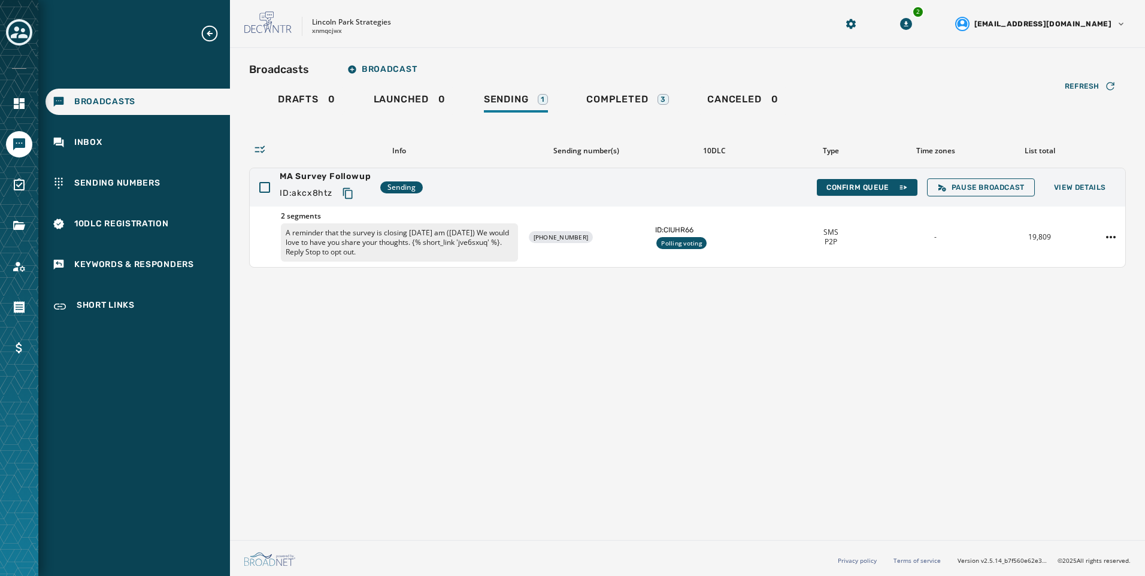
click at [409, 353] on div "Broadcasts Broadcast Drafts 0 Launched 0 Sending 1 Completed 3 Canceled 0 Refre…" at bounding box center [687, 292] width 915 height 488
